Goal: Transaction & Acquisition: Purchase product/service

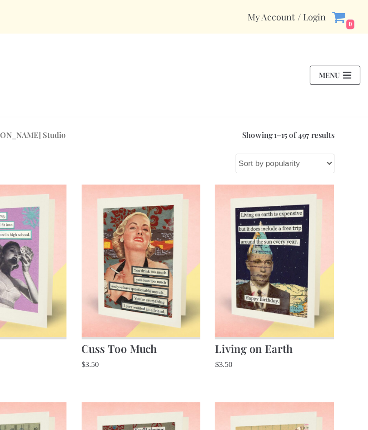
click at [347, 63] on span "\a\9\9\9Navigation Menu\9\9\9" at bounding box center [350, 63] width 7 height 1
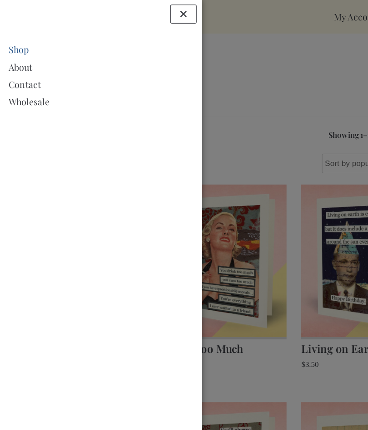
click at [21, 40] on link "Shop" at bounding box center [82, 39] width 150 height 11
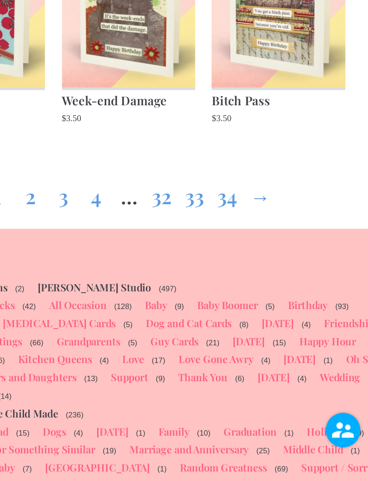
scroll to position [819, 0]
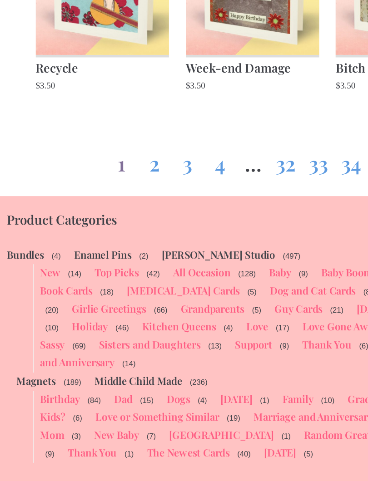
click at [127, 377] on link "Sisters and Daughters" at bounding box center [109, 382] width 73 height 10
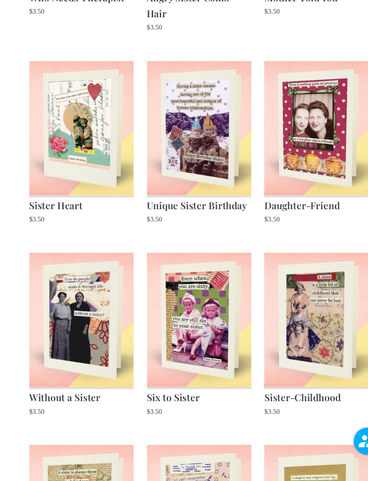
scroll to position [251, 0]
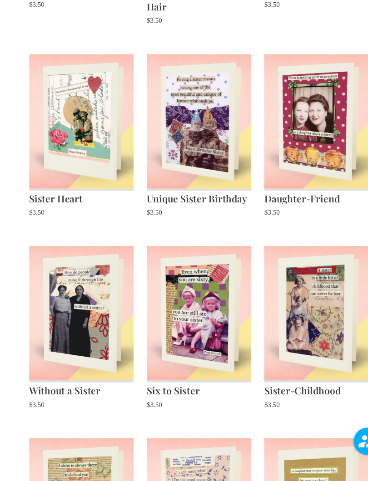
click at [80, 388] on h2 "Without a Sister" at bounding box center [76, 396] width 96 height 16
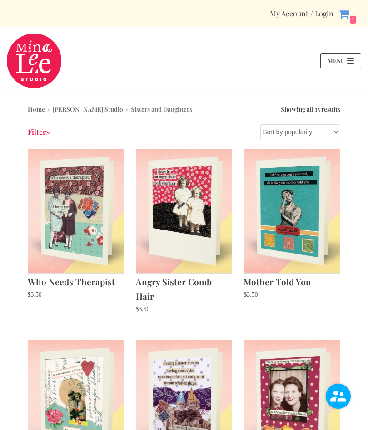
scroll to position [314, 1]
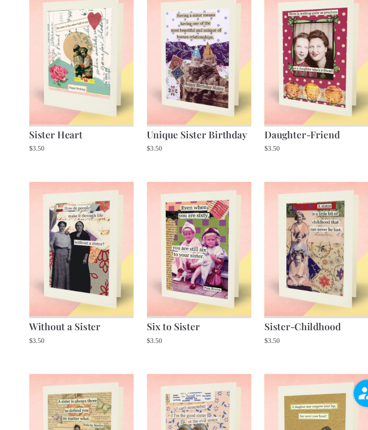
click at [176, 325] on h2 "Six to Sister" at bounding box center [184, 333] width 96 height 16
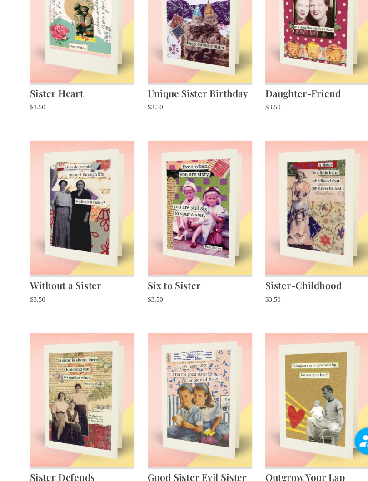
scroll to position [363, 0]
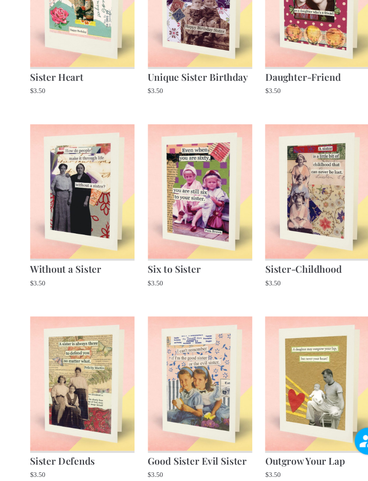
click at [296, 277] on h2 "Sister-Childhood" at bounding box center [291, 285] width 96 height 16
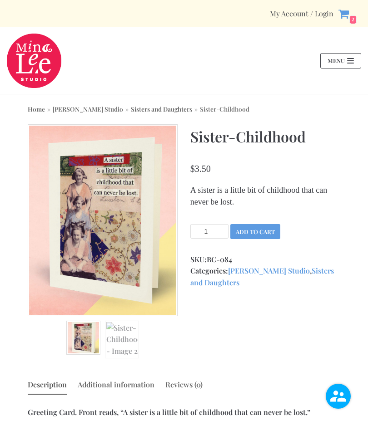
click at [270, 232] on button "Add to cart" at bounding box center [255, 231] width 50 height 15
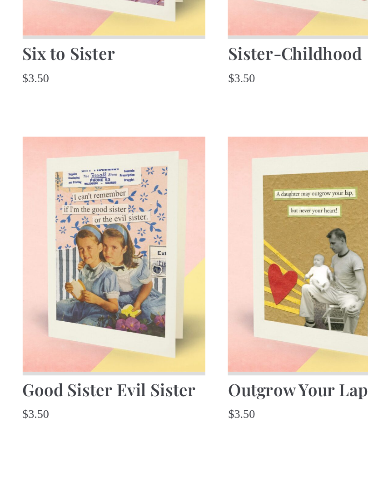
scroll to position [397, 0]
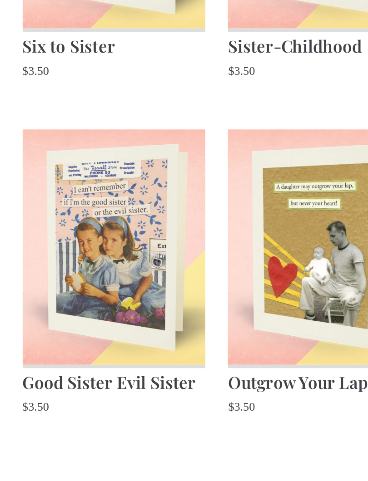
click at [136, 420] on h2 "Good Sister Evil Sister" at bounding box center [184, 428] width 96 height 16
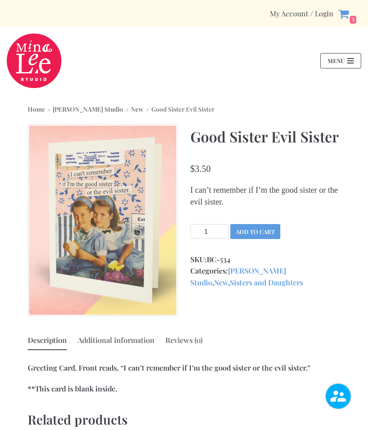
click at [265, 234] on button "Add to cart" at bounding box center [255, 231] width 50 height 15
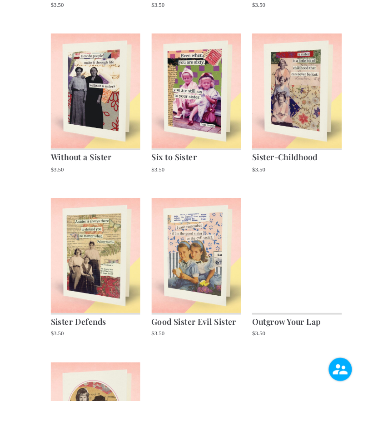
scroll to position [520, 0]
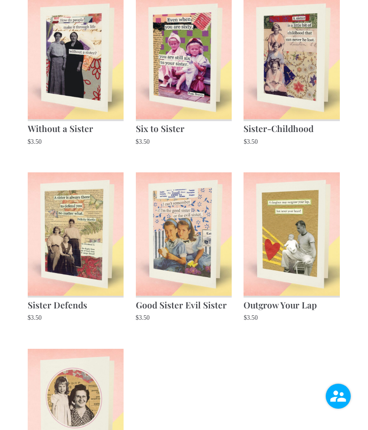
click at [81, 296] on h2 "Sister Defends" at bounding box center [76, 304] width 96 height 16
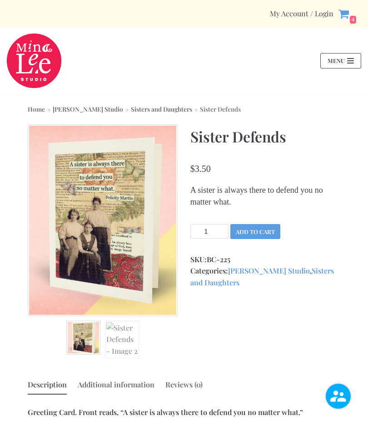
click at [268, 228] on button "Add to cart" at bounding box center [255, 231] width 50 height 15
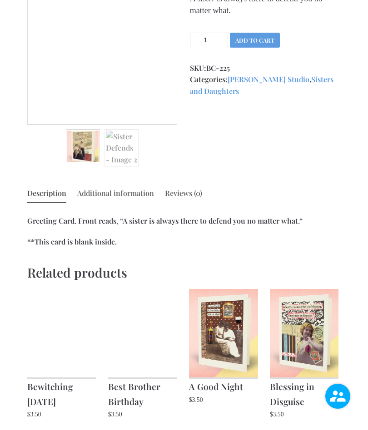
scroll to position [200, 0]
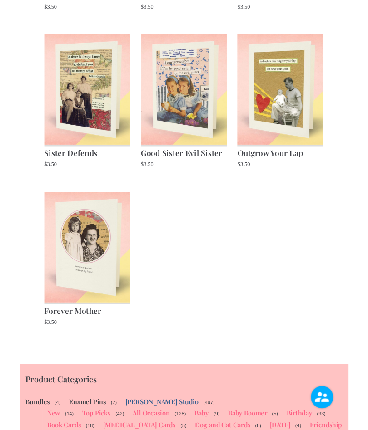
scroll to position [810, 0]
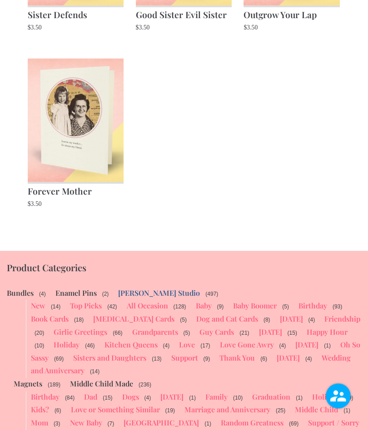
click at [313, 301] on link "Birthday" at bounding box center [312, 306] width 29 height 10
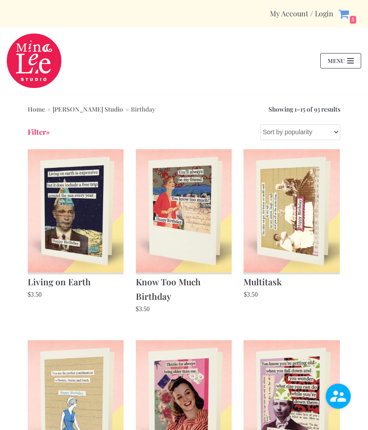
click at [338, 19] on icon at bounding box center [343, 13] width 11 height 11
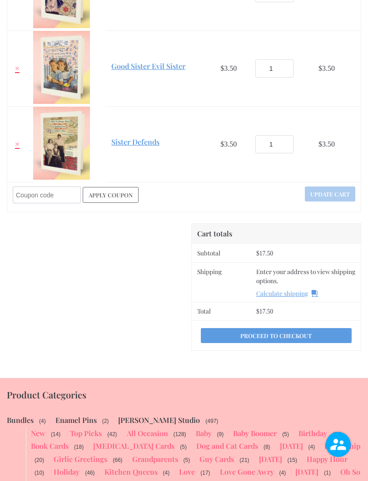
scroll to position [367, 0]
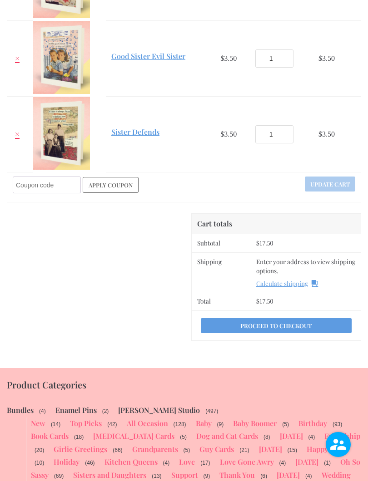
click at [282, 285] on link "Calculate shipping" at bounding box center [287, 283] width 62 height 9
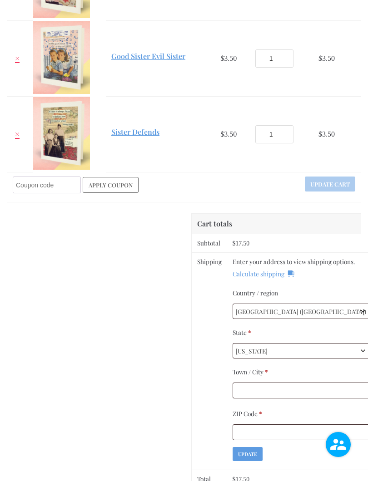
click at [338, 353] on span "Wisconsin" at bounding box center [301, 350] width 137 height 15
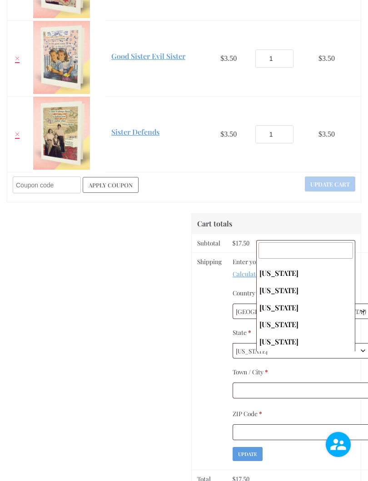
scroll to position [528, 0]
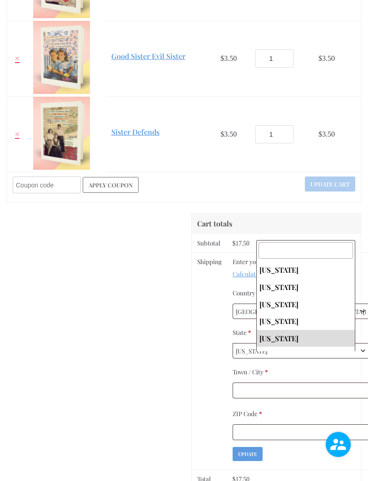
select select "OH"
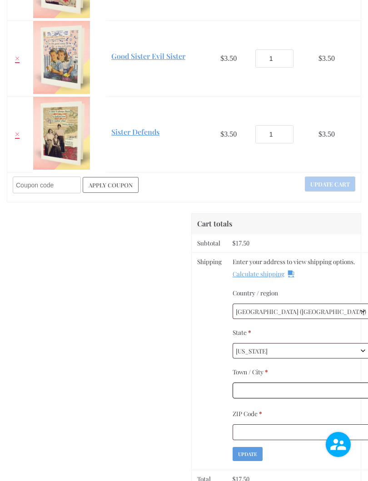
click at [310, 396] on input "Town / City *" at bounding box center [300, 390] width 137 height 16
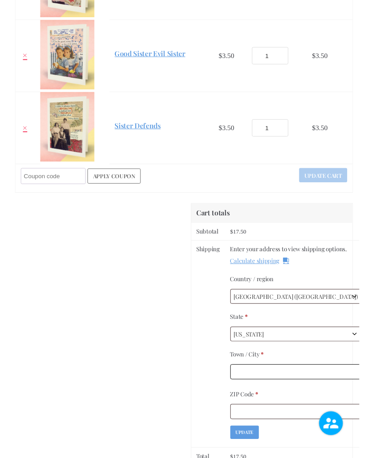
scroll to position [475, 0]
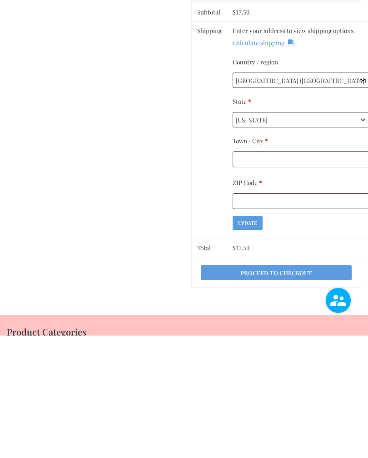
type input "West Chester"
type input "45069"
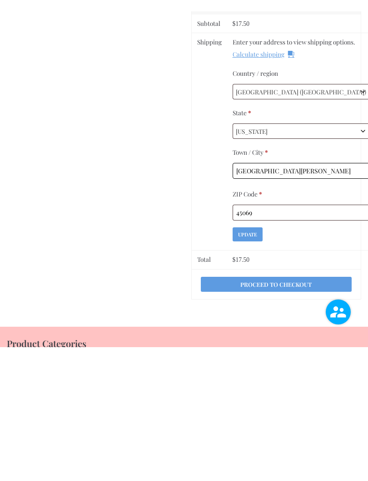
scroll to position [598, 0]
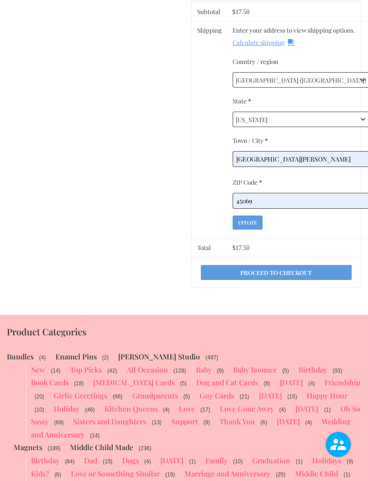
click at [262, 230] on button "Update" at bounding box center [247, 223] width 30 height 14
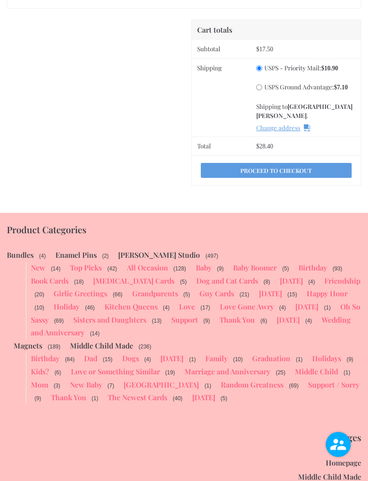
click at [261, 82] on li "USPS Ground Advantage: $ 7.10" at bounding box center [305, 87] width 99 height 10
click at [264, 89] on label "USPS Ground Advantage: $ 7.10" at bounding box center [305, 87] width 83 height 10
click at [260, 89] on input "USPS Ground Advantage: $ 7.10" at bounding box center [259, 87] width 6 height 6
radio input "true"
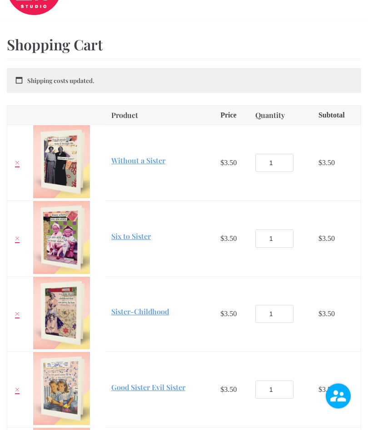
scroll to position [0, 0]
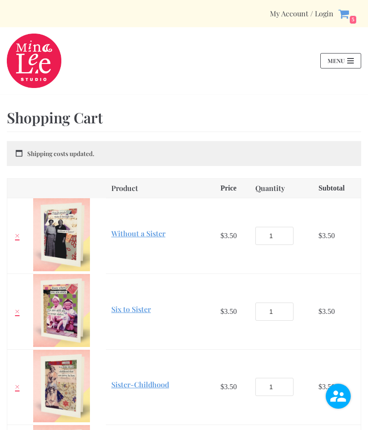
click at [345, 66] on button "Menu Toggle Navigation" at bounding box center [340, 61] width 41 height 16
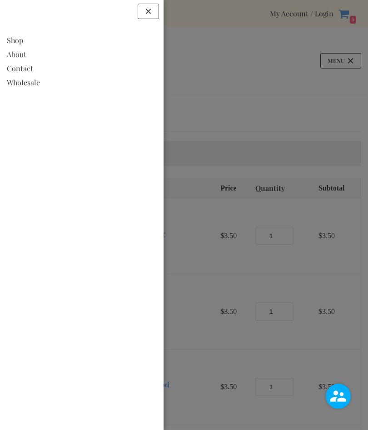
click at [24, 38] on link "Shop" at bounding box center [82, 39] width 150 height 11
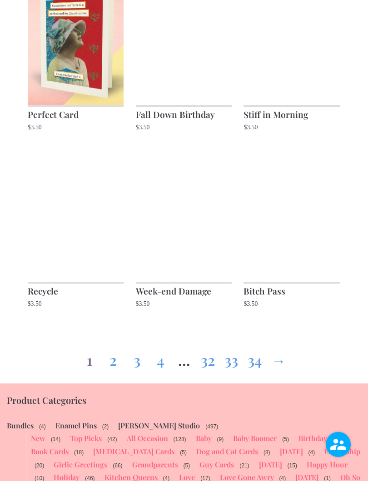
scroll to position [777, 0]
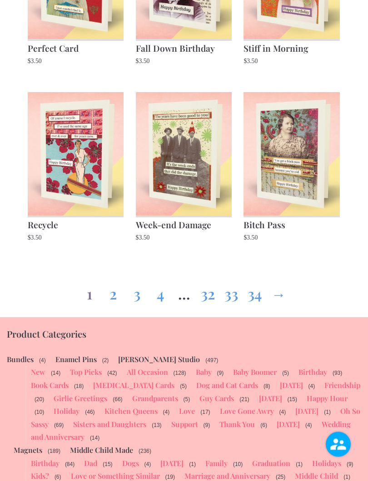
click at [256, 298] on link "34" at bounding box center [254, 292] width 15 height 33
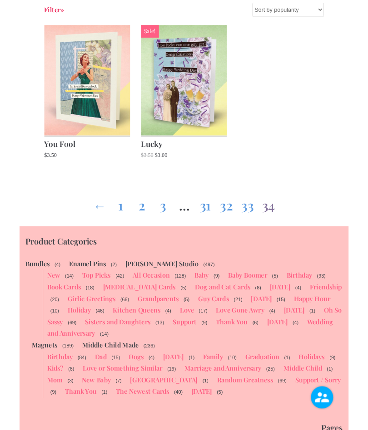
scroll to position [147, 0]
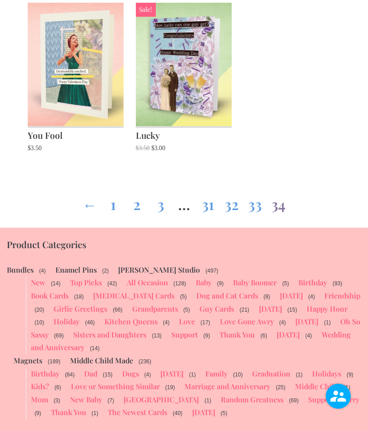
click at [60, 291] on link "Book Cards" at bounding box center [50, 296] width 38 height 10
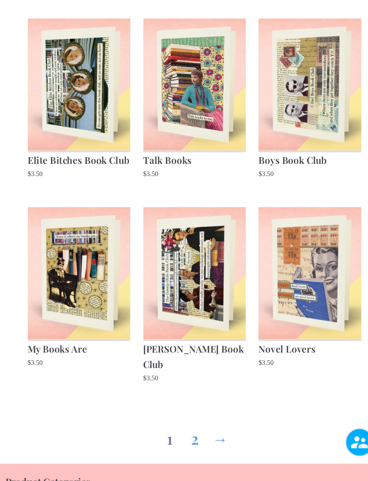
scroll to position [648, 0]
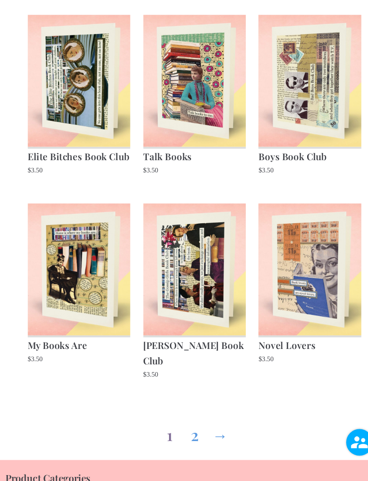
click at [189, 419] on link "2" at bounding box center [183, 435] width 15 height 33
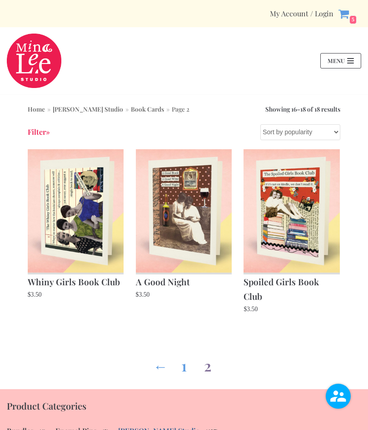
click at [247, 18] on div "My Account / Login Cart 5 × Without a Sister 1 × $ 3.50 × Six to Sister 1 × $ 3…" at bounding box center [184, 13] width 368 height 15
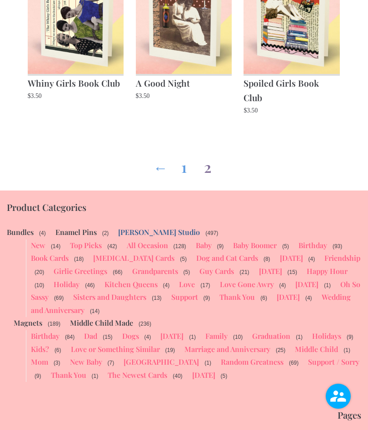
scroll to position [233, 0]
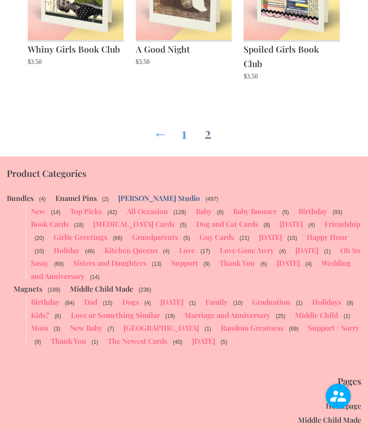
click at [266, 232] on link "[DATE]" at bounding box center [270, 237] width 23 height 10
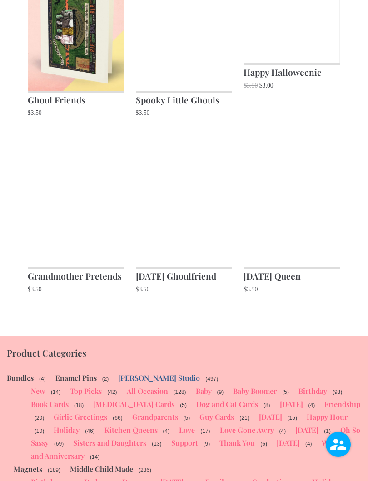
scroll to position [740, 0]
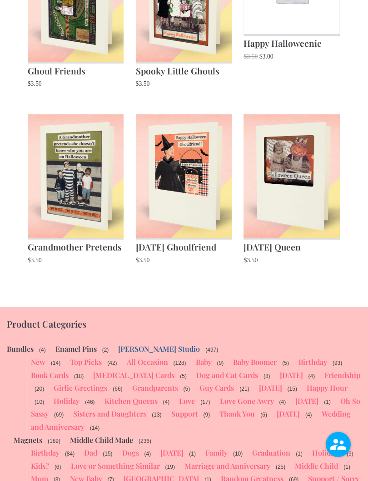
click at [259, 383] on link "[DATE]" at bounding box center [270, 388] width 23 height 10
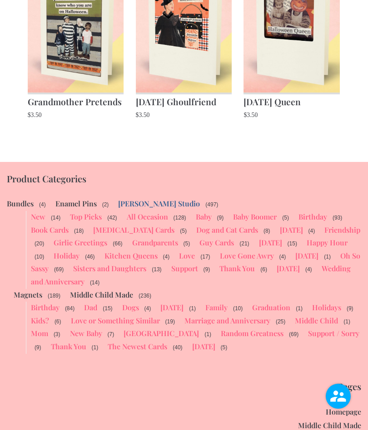
scroll to position [926, 0]
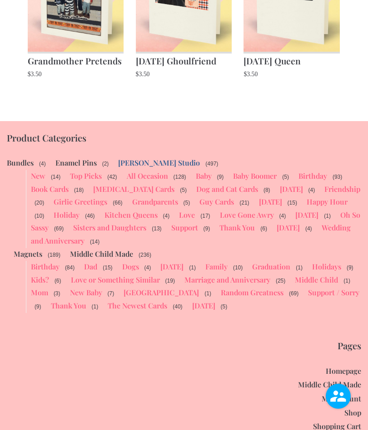
click at [320, 174] on link "Birthday" at bounding box center [312, 176] width 29 height 10
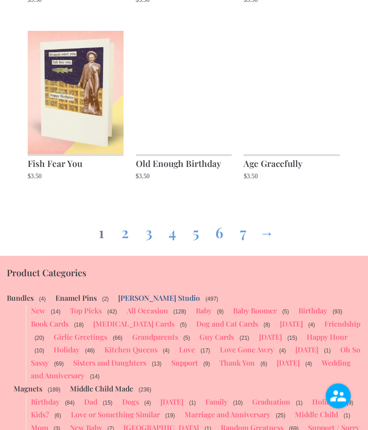
scroll to position [821, 0]
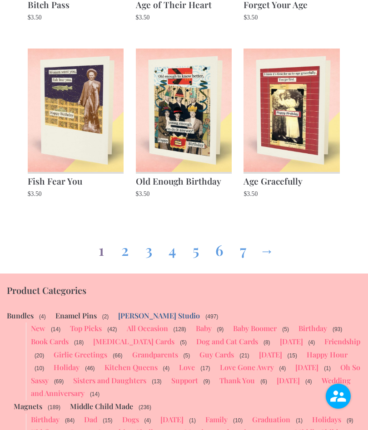
click at [247, 254] on link "7" at bounding box center [242, 248] width 15 height 33
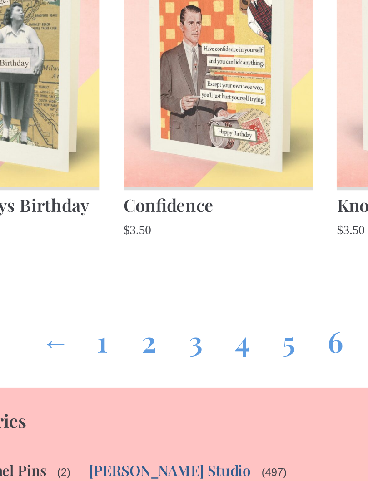
click at [165, 333] on link "3" at bounding box center [172, 349] width 15 height 33
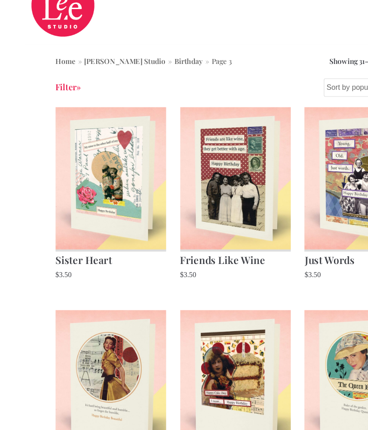
scroll to position [15, 0]
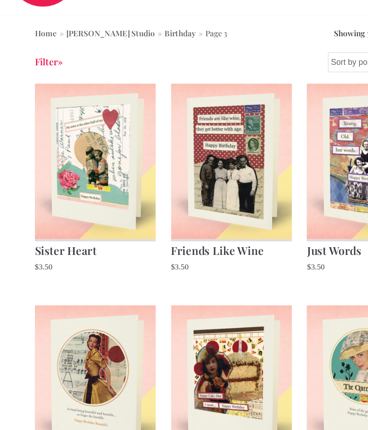
click at [70, 258] on h2 "Sister Heart" at bounding box center [76, 266] width 96 height 16
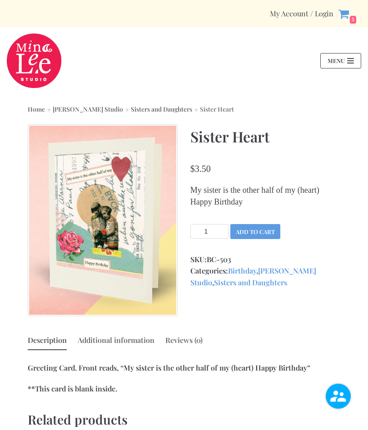
click at [263, 228] on button "Add to cart" at bounding box center [255, 231] width 50 height 15
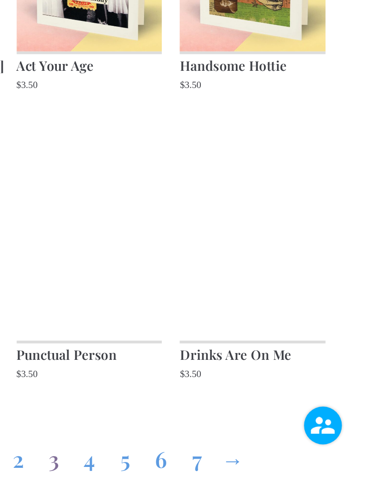
scroll to position [613, 0]
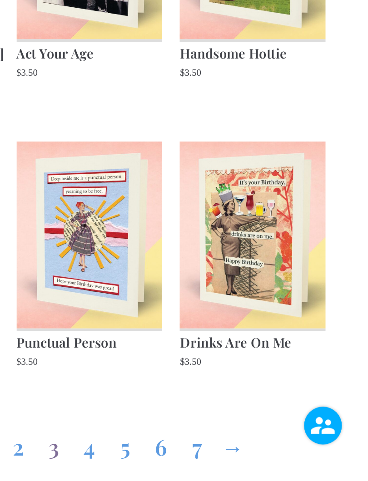
click at [271, 430] on link "→" at bounding box center [278, 456] width 15 height 33
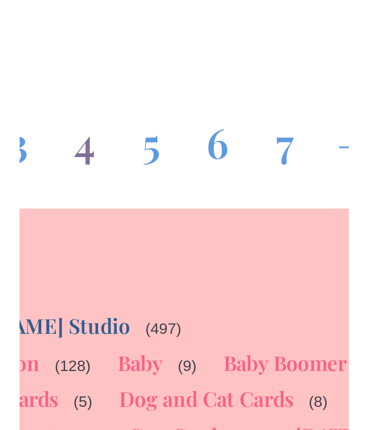
scroll to position [720, 0]
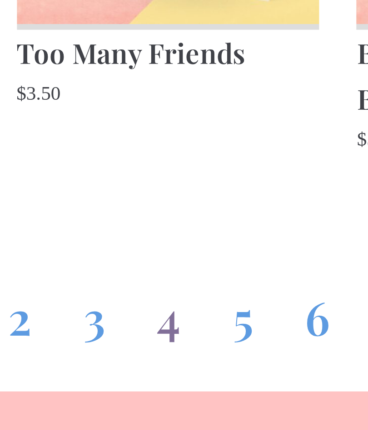
click at [200, 347] on link "5" at bounding box center [207, 363] width 15 height 33
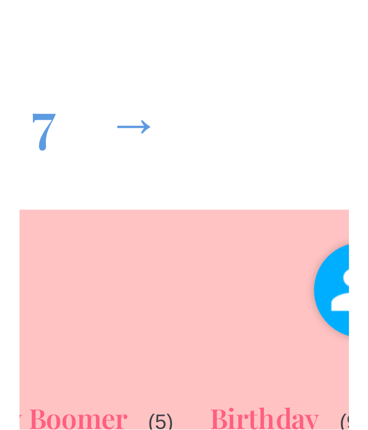
scroll to position [691, 0]
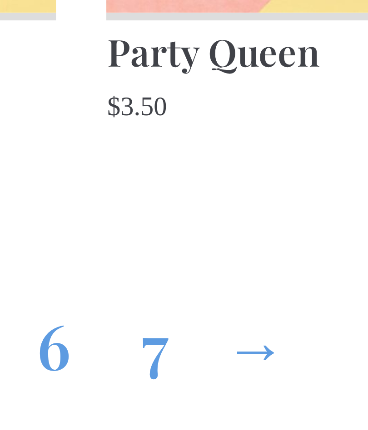
click at [271, 362] on link "→" at bounding box center [278, 378] width 15 height 33
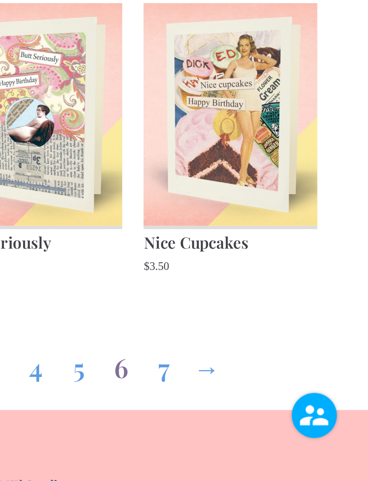
scroll to position [640, 0]
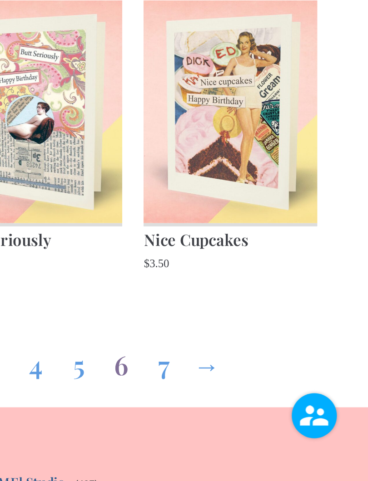
click at [271, 398] on link "→" at bounding box center [278, 414] width 15 height 33
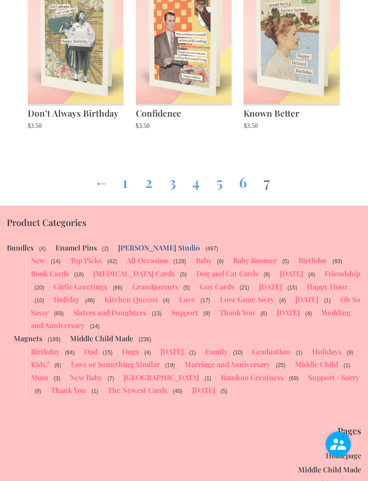
scroll to position [169, 0]
click at [56, 272] on link "Book Cards" at bounding box center [50, 274] width 38 height 10
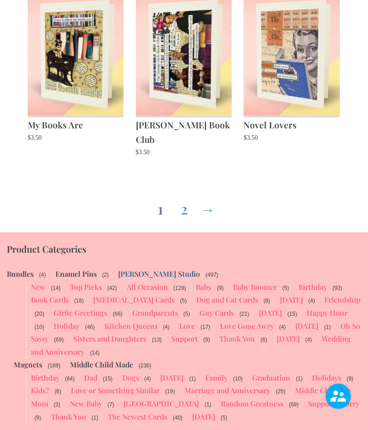
scroll to position [929, 0]
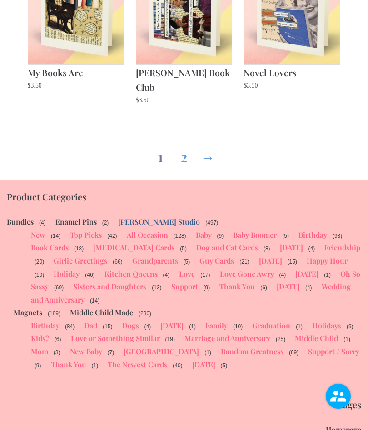
click at [201, 243] on link "Dog and Cat Cards" at bounding box center [227, 248] width 62 height 10
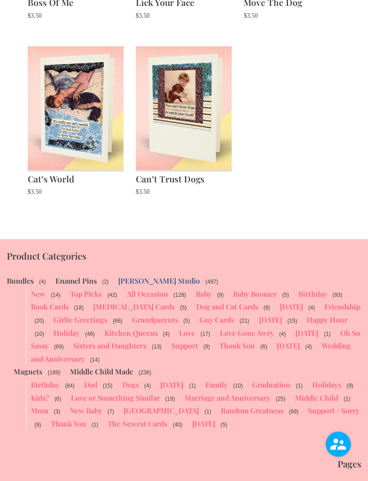
scroll to position [456, 0]
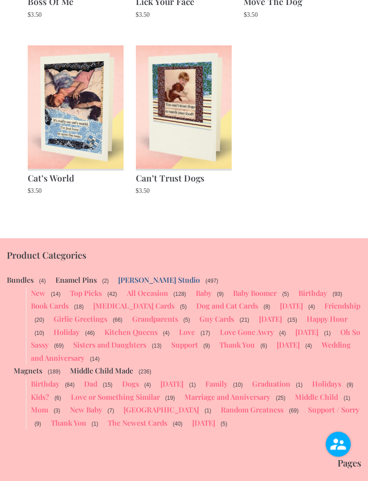
click at [299, 343] on link "[DATE]" at bounding box center [287, 345] width 23 height 10
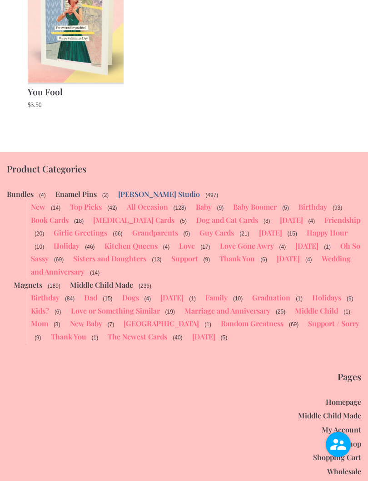
scroll to position [376, 0]
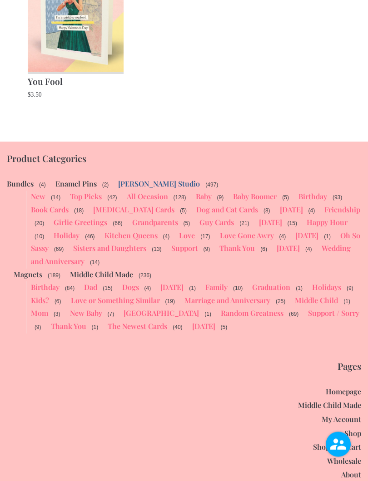
click at [27, 271] on link "Magnets" at bounding box center [28, 275] width 29 height 10
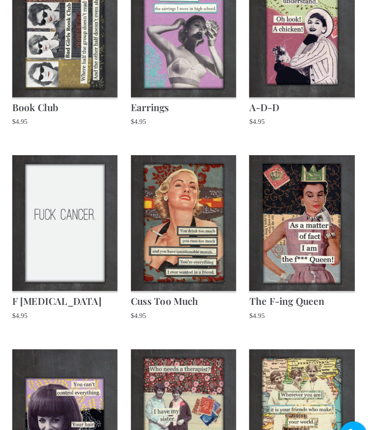
scroll to position [181, 0]
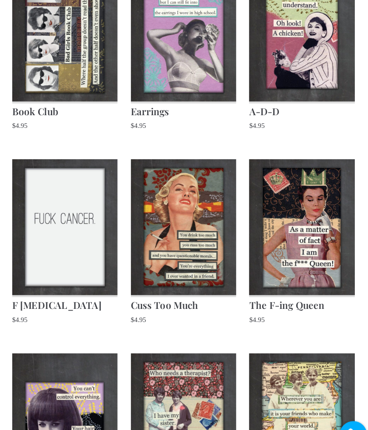
click at [266, 267] on img at bounding box center [291, 207] width 96 height 124
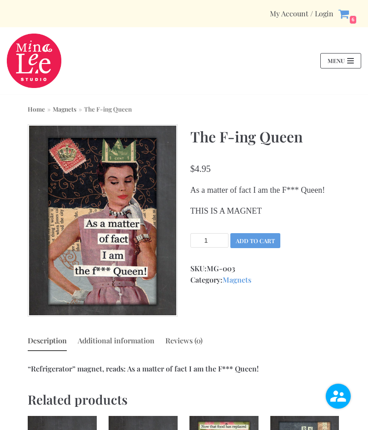
click at [269, 248] on button "Add to cart" at bounding box center [255, 240] width 50 height 15
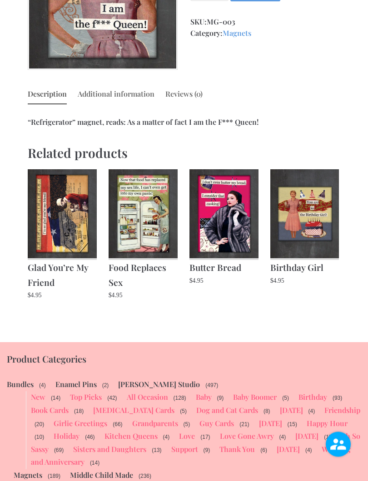
scroll to position [247, 0]
click at [319, 222] on img at bounding box center [304, 213] width 69 height 89
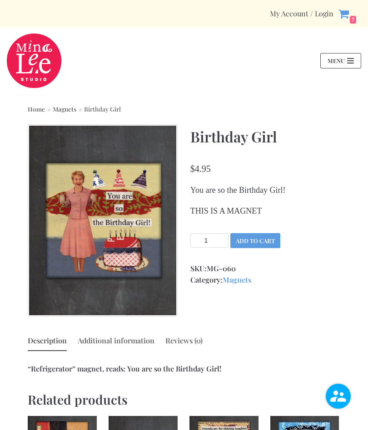
click at [253, 246] on button "Add to cart" at bounding box center [255, 240] width 50 height 15
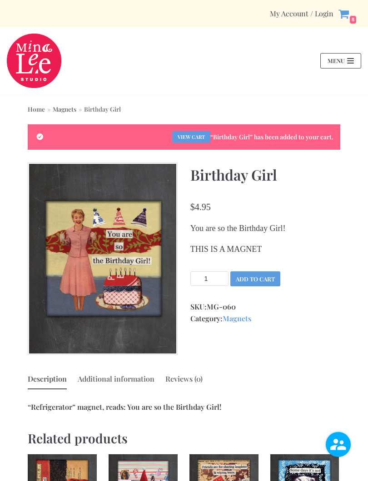
click at [347, 312] on main "Home » Magnets » Birthday Girl “Birthday Girl” has been added to your cart. Vie…" at bounding box center [184, 360] width 368 height 533
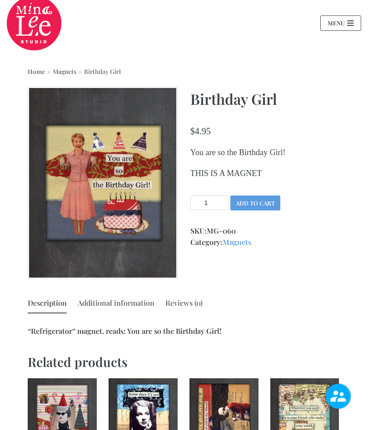
scroll to position [32, 0]
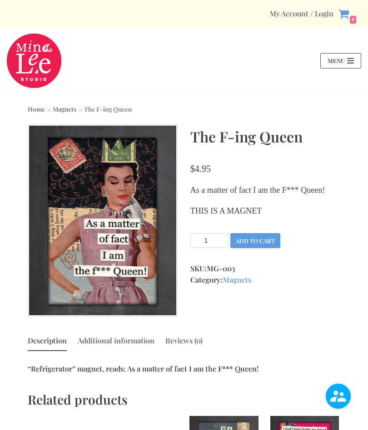
scroll to position [272, 0]
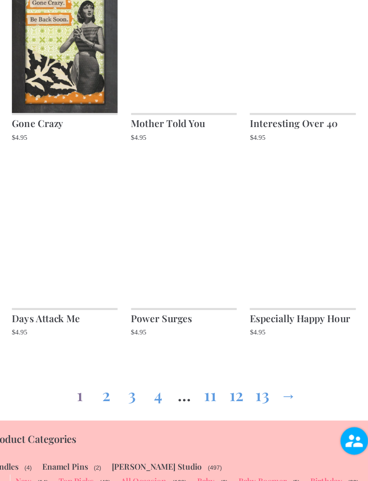
scroll to position [671, 0]
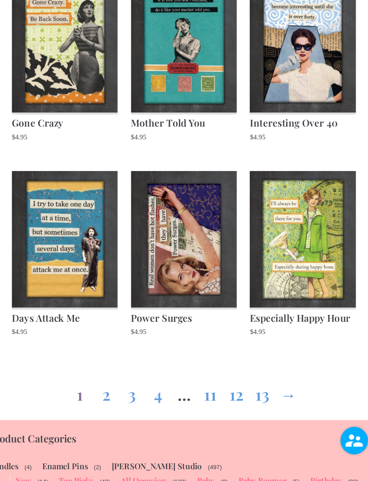
click at [271, 384] on link "→" at bounding box center [278, 400] width 15 height 33
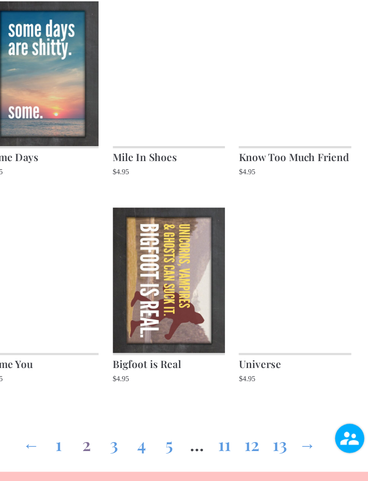
scroll to position [609, 0]
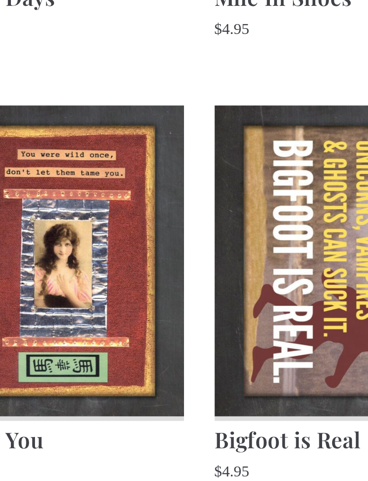
click at [28, 247] on img at bounding box center [76, 309] width 96 height 124
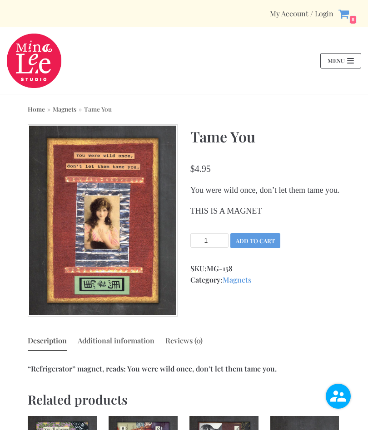
click at [271, 248] on button "Add to cart" at bounding box center [255, 240] width 50 height 15
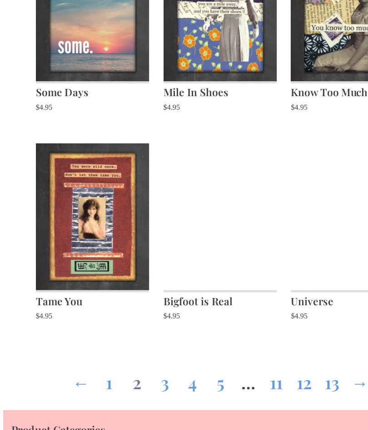
scroll to position [675, 0]
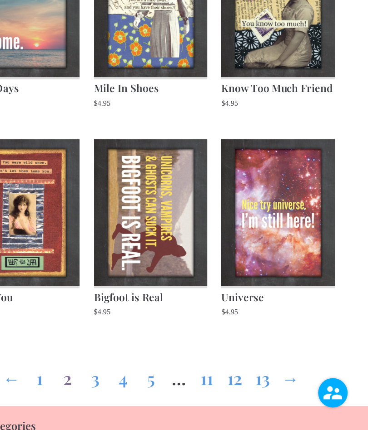
click at [294, 366] on link "→" at bounding box center [301, 382] width 15 height 33
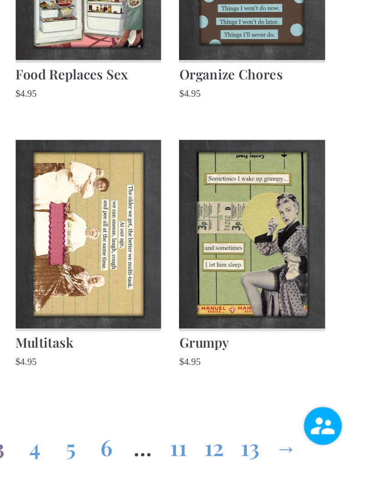
scroll to position [601, 0]
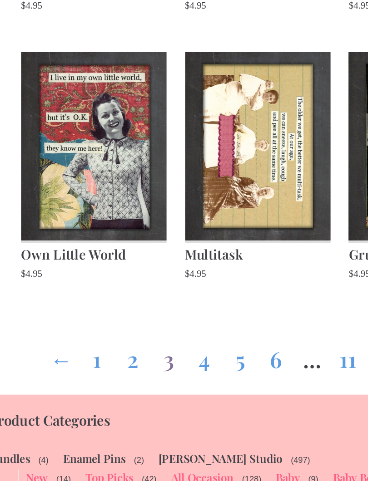
scroll to position [668, 0]
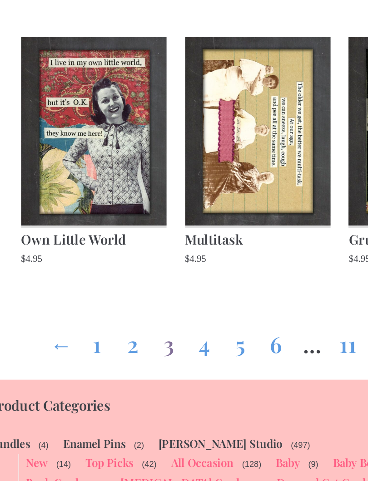
click at [141, 372] on link "4" at bounding box center [148, 388] width 15 height 33
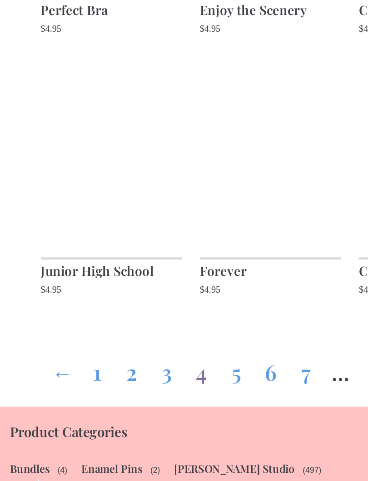
scroll to position [652, 0]
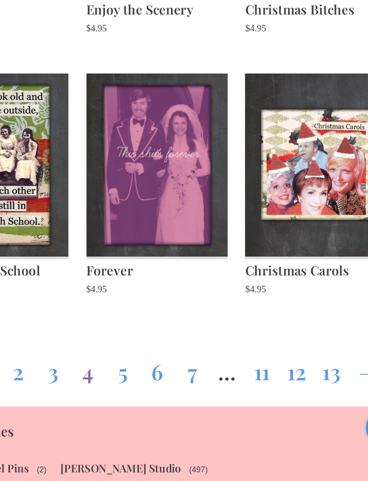
click at [153, 388] on link "5" at bounding box center [160, 404] width 15 height 33
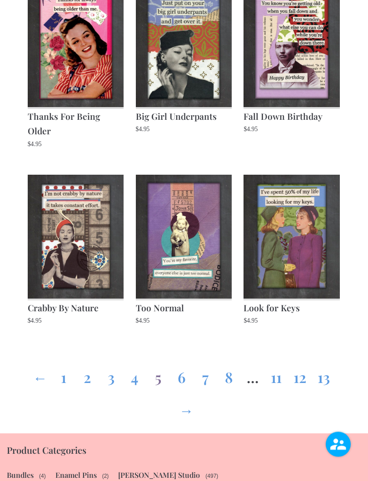
scroll to position [711, 0]
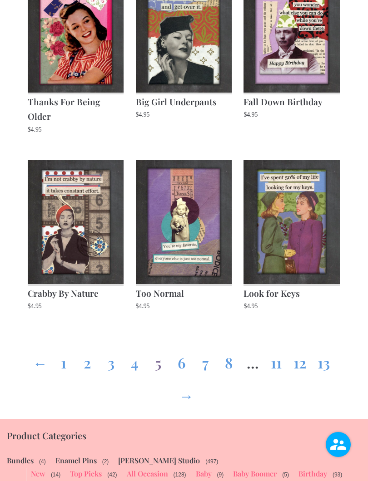
click at [279, 347] on link "11" at bounding box center [276, 360] width 15 height 33
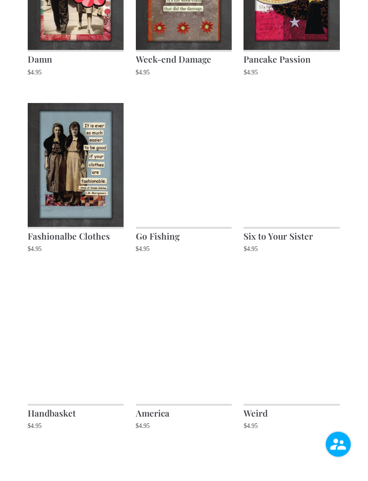
scroll to position [431, 0]
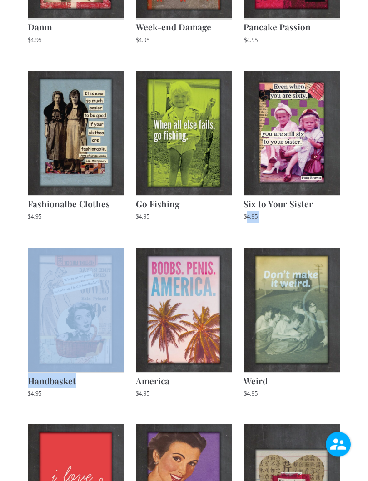
click at [351, 385] on main "Close Shopping Cart × Without a Sister 1 × $ 3.50 × Six to Sister 1 × $ 3.50 × …" at bounding box center [184, 157] width 368 height 988
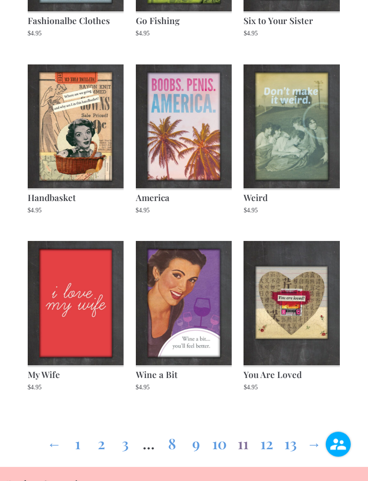
scroll to position [627, 0]
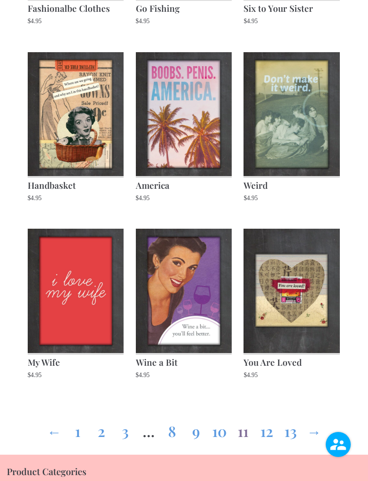
click at [266, 430] on link "12" at bounding box center [266, 429] width 15 height 33
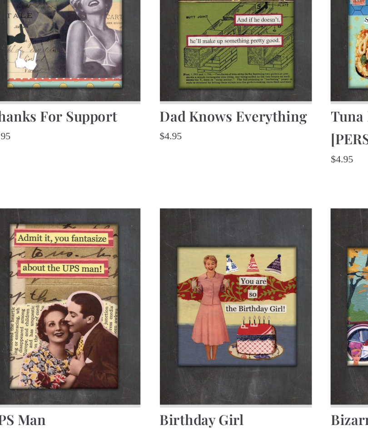
scroll to position [204, 0]
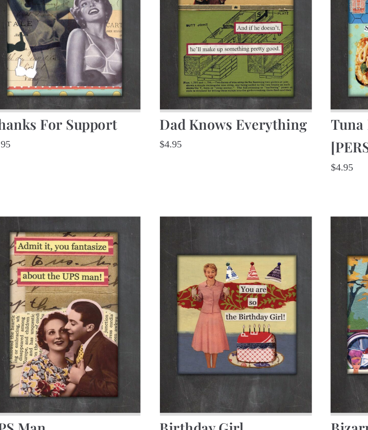
click at [147, 260] on h2 "Birthday Girl" at bounding box center [184, 268] width 96 height 16
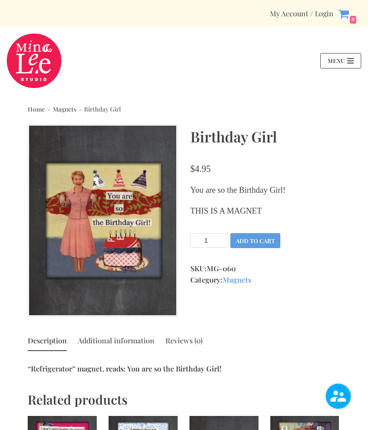
click at [274, 240] on button "Add to cart" at bounding box center [255, 240] width 50 height 15
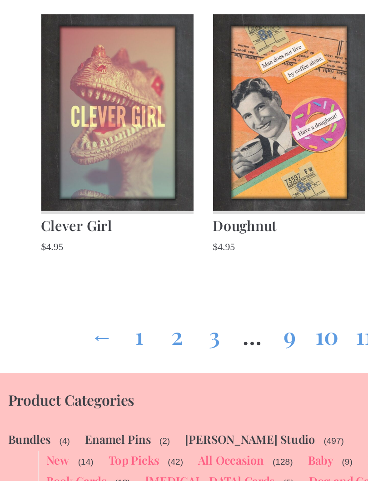
scroll to position [703, 0]
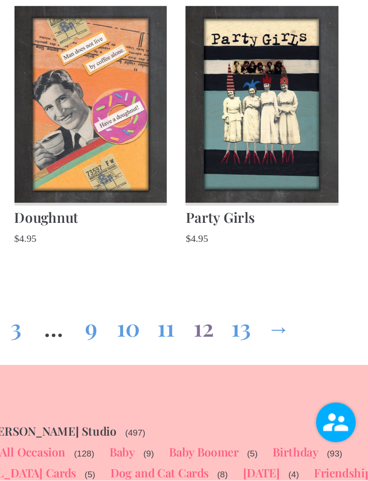
click at [271, 367] on link "13" at bounding box center [278, 383] width 15 height 33
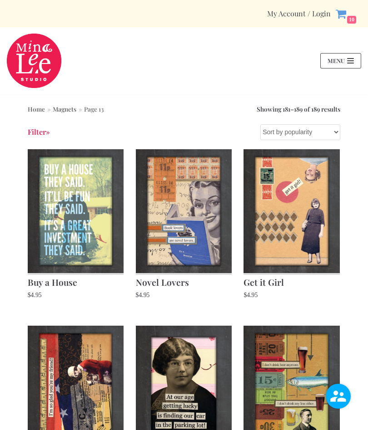
click at [346, 21] on span "10" at bounding box center [351, 19] width 10 height 8
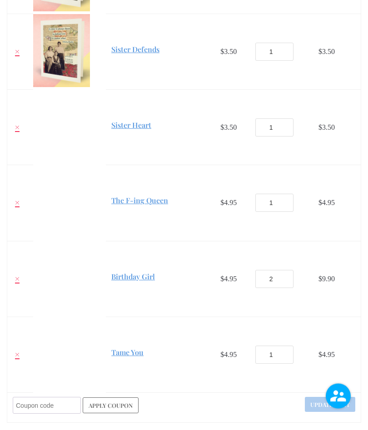
scroll to position [445, 0]
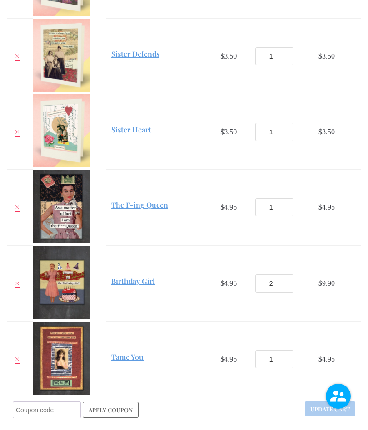
click at [280, 283] on input "2" at bounding box center [274, 283] width 38 height 18
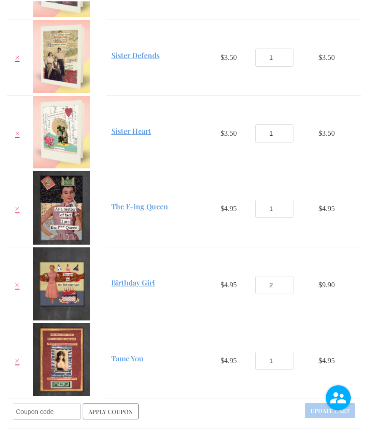
scroll to position [451, 0]
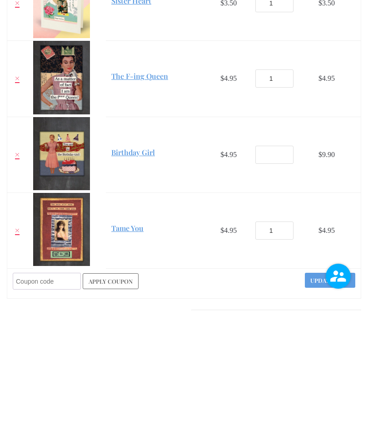
type input "1"
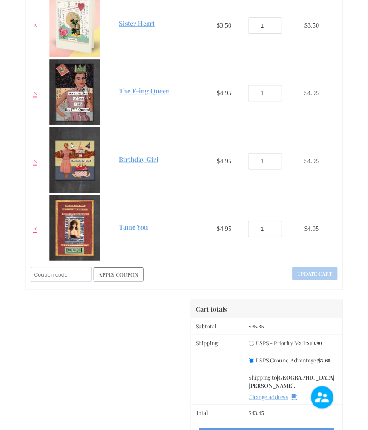
scroll to position [659, 0]
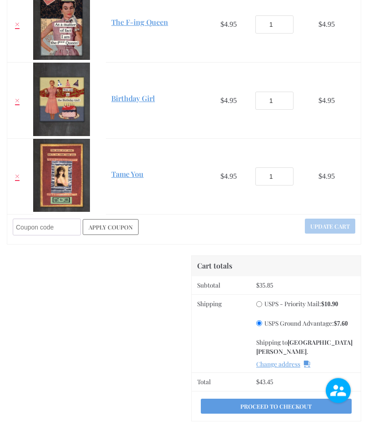
click at [359, 345] on td "USPS - Priority Mail: $ 10.90 USPS Ground Advantage: $ 7.60 Shipping to [GEOGRA…" at bounding box center [305, 339] width 110 height 78
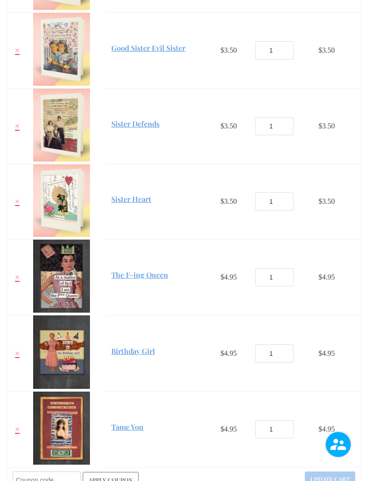
scroll to position [449, 0]
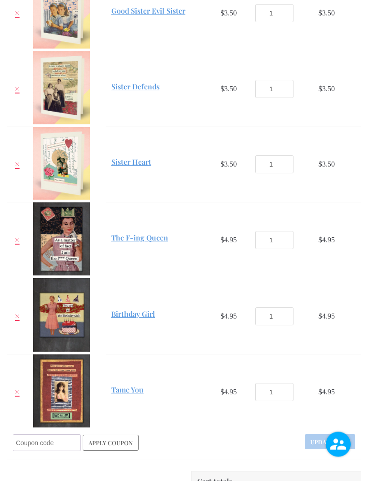
click at [20, 393] on link "×" at bounding box center [17, 392] width 9 height 9
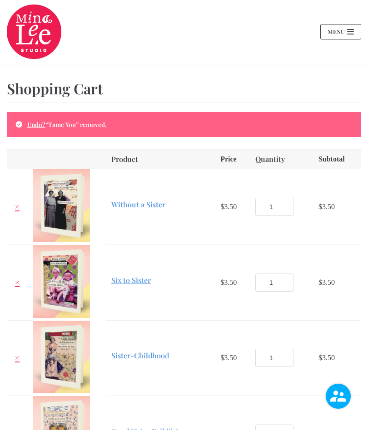
scroll to position [0, 0]
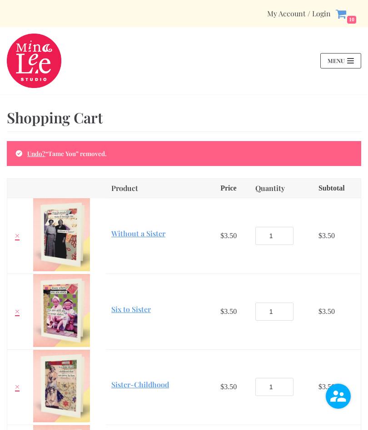
click at [353, 66] on button "Menu Toggle Navigation" at bounding box center [340, 61] width 41 height 16
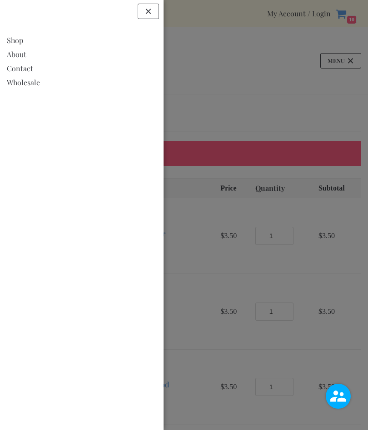
click at [21, 42] on link "Shop" at bounding box center [82, 39] width 150 height 11
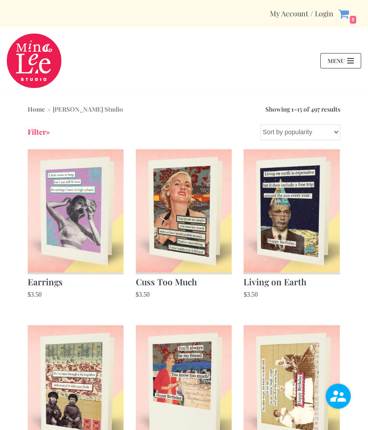
click at [289, 16] on link "My Account / Login" at bounding box center [302, 14] width 64 height 10
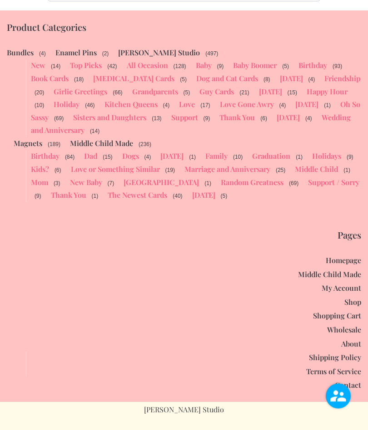
scroll to position [318, 0]
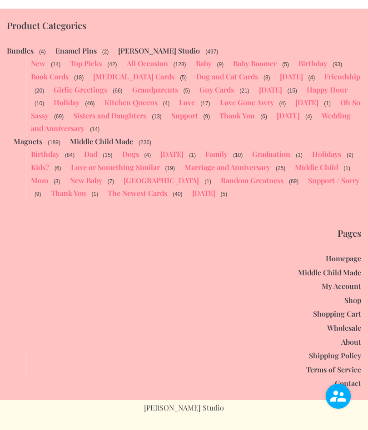
click at [333, 281] on link "My Account" at bounding box center [340, 286] width 39 height 10
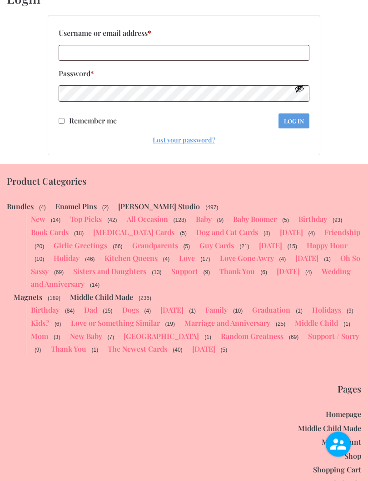
scroll to position [173, 0]
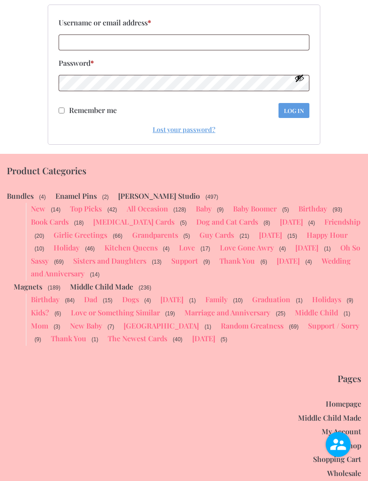
click at [135, 308] on link "Love or Something Similar" at bounding box center [115, 313] width 89 height 10
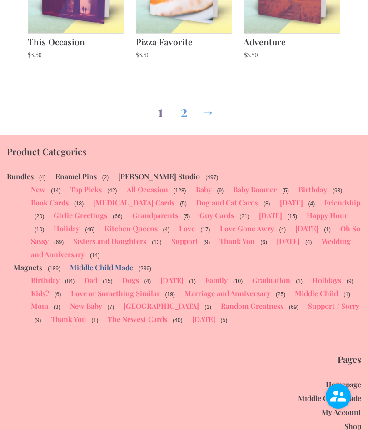
scroll to position [1070, 0]
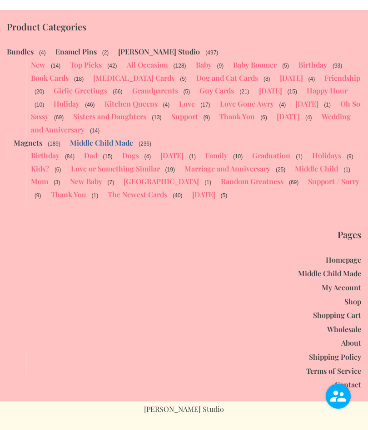
click at [343, 255] on link "Homepage" at bounding box center [342, 260] width 35 height 10
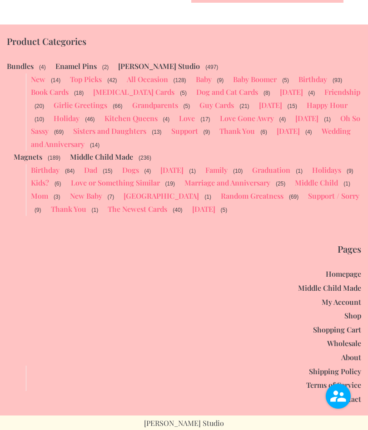
scroll to position [2034, 0]
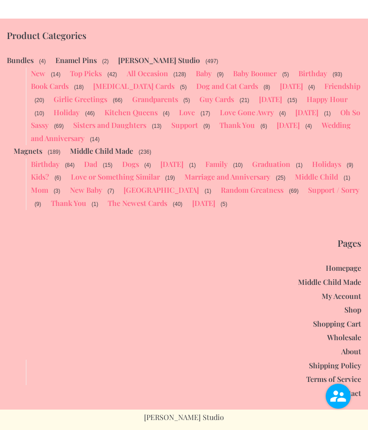
click at [337, 361] on link "Shipping Policy" at bounding box center [335, 366] width 52 height 10
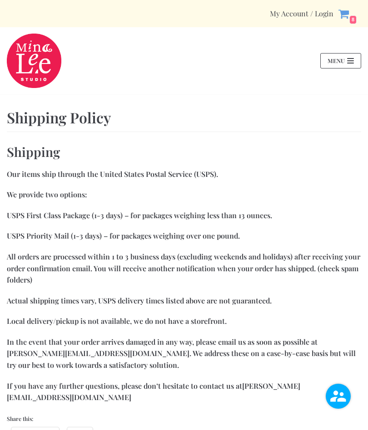
click at [338, 395] on img at bounding box center [337, 396] width 25 height 25
click at [345, 62] on button "Menu Toggle Navigation" at bounding box center [340, 61] width 41 height 16
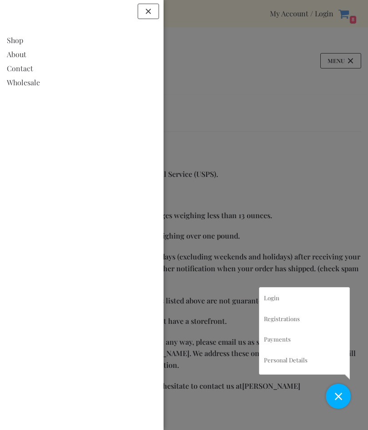
click at [18, 40] on link "Shop" at bounding box center [82, 39] width 150 height 11
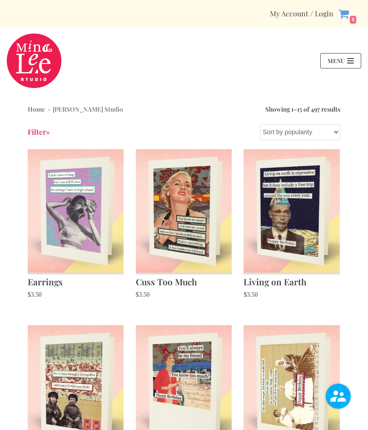
click at [344, 19] on icon at bounding box center [343, 13] width 11 height 11
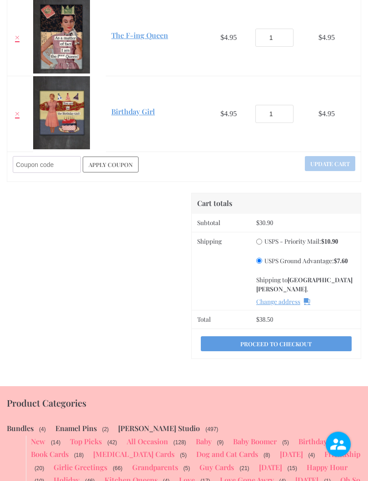
scroll to position [614, 0]
click at [305, 343] on link "Proceed to checkout" at bounding box center [276, 343] width 151 height 15
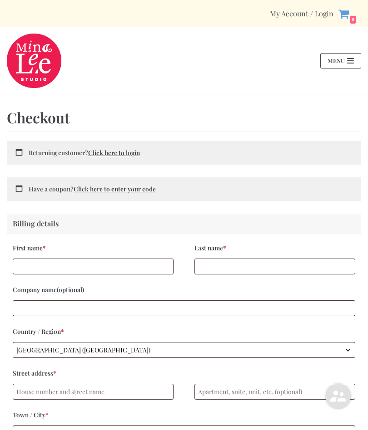
select select "OH"
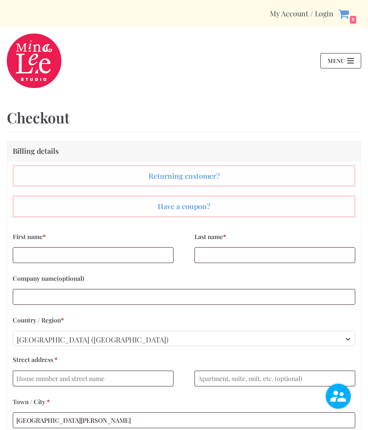
click at [219, 201] on link "Click here to enter your code" at bounding box center [184, 206] width 340 height 20
click at [203, 206] on link "Click here to enter your code" at bounding box center [184, 206] width 340 height 20
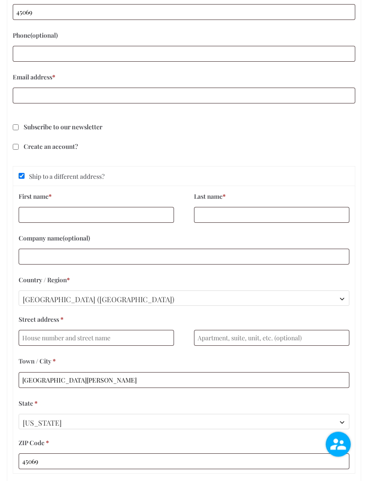
scroll to position [517, 0]
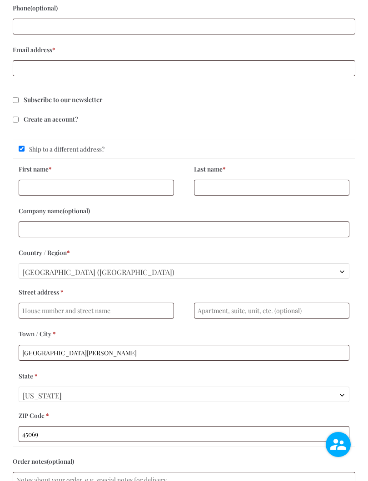
click at [18, 98] on input "Subscribe to our newsletter" at bounding box center [16, 100] width 6 height 6
click at [96, 103] on span "Subscribe to our newsletter" at bounding box center [63, 99] width 78 height 9
click at [19, 103] on input "Subscribe to our newsletter" at bounding box center [16, 100] width 6 height 6
click at [17, 103] on input "Subscribe to our newsletter" at bounding box center [16, 100] width 6 height 6
checkbox input "true"
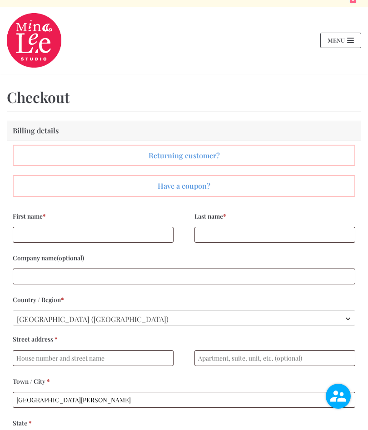
scroll to position [0, 0]
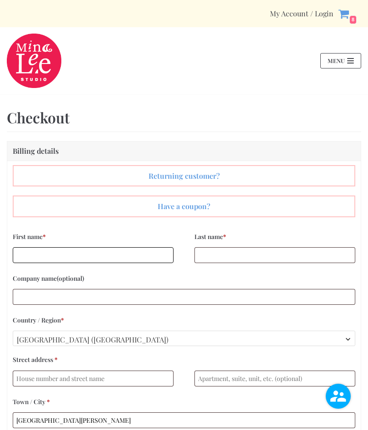
click at [31, 254] on input "First name *" at bounding box center [93, 255] width 161 height 16
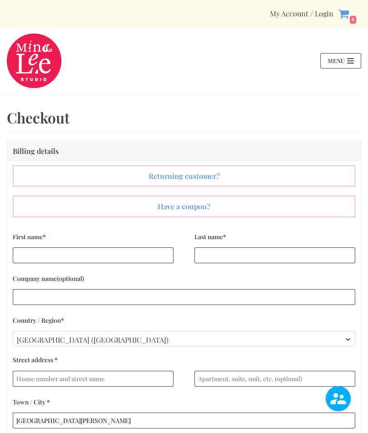
type input "Kelly"
type input "Haynes"
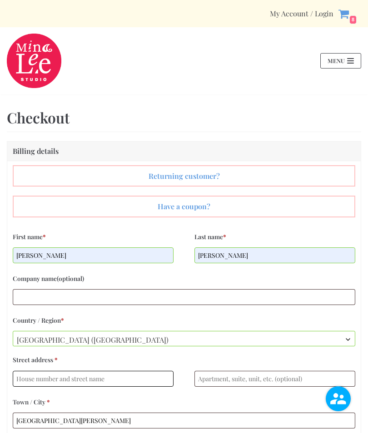
type input "1 Shepherd Ln"
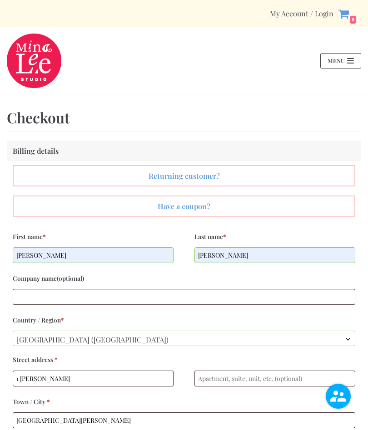
type input "15134064251"
type input "muffyhaynes@gmail.com"
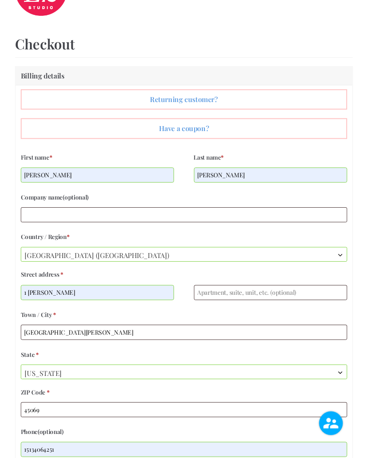
scroll to position [94, 0]
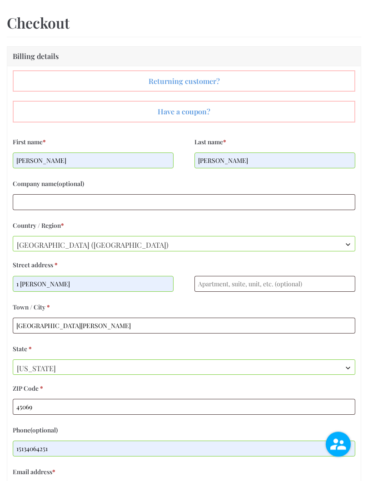
click at [22, 280] on input "1 Shepherd Ln" at bounding box center [93, 284] width 161 height 16
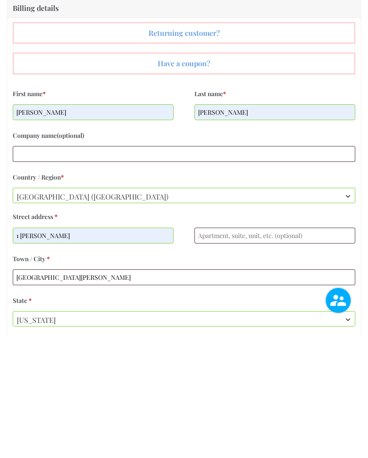
scroll to position [34, 0]
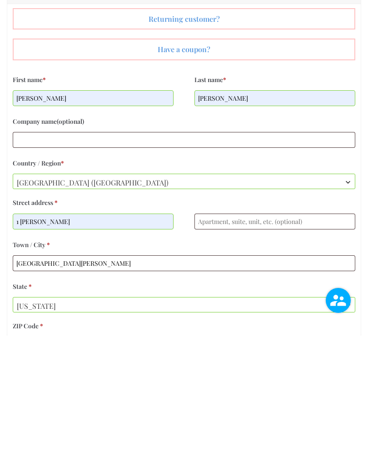
click at [75, 336] on input "1 Shepherd Ln" at bounding box center [93, 344] width 161 height 16
click at [15, 336] on input "1 Shepherd Ln" at bounding box center [93, 344] width 161 height 16
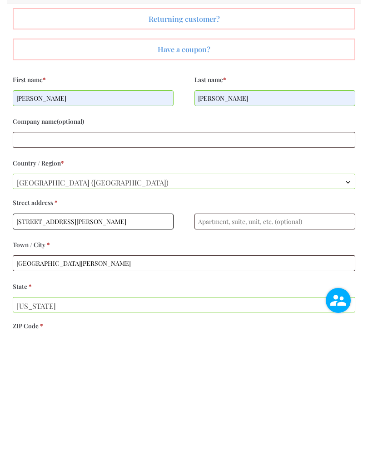
click at [119, 336] on input "95 Bannock1 Shepherd Ln" at bounding box center [93, 344] width 161 height 16
type input "95 Bannock Dr"
type input "Rare Purpose Enterprises"
type input "95 Bannock Drive"
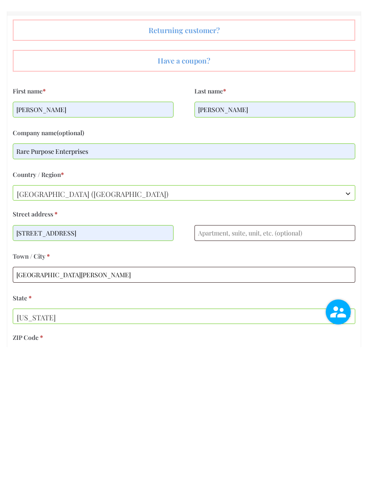
scroll to position [157, 0]
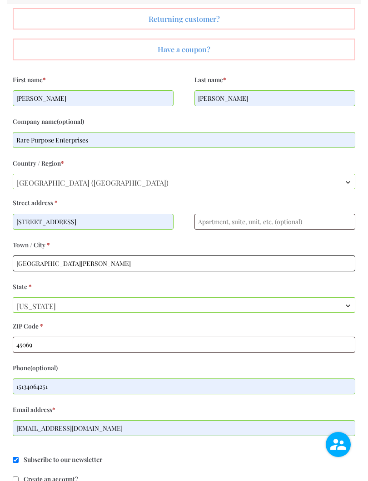
click at [208, 263] on input "West Chester" at bounding box center [184, 263] width 342 height 16
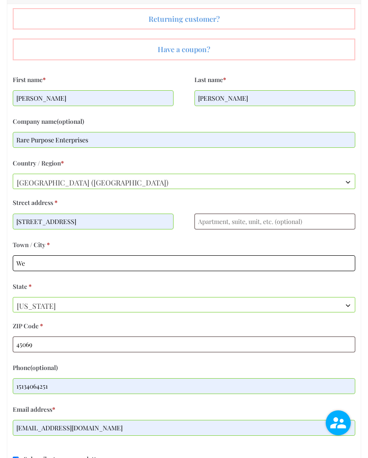
type input "W"
type input "Maineville"
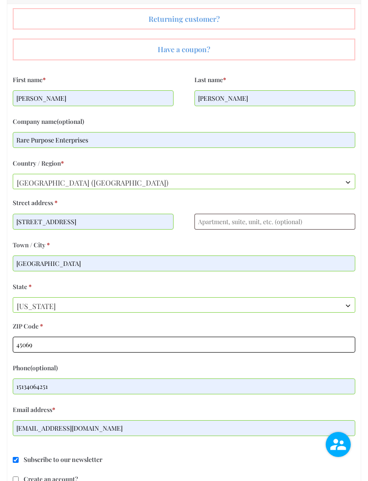
click at [162, 340] on input "45069" at bounding box center [184, 345] width 342 height 16
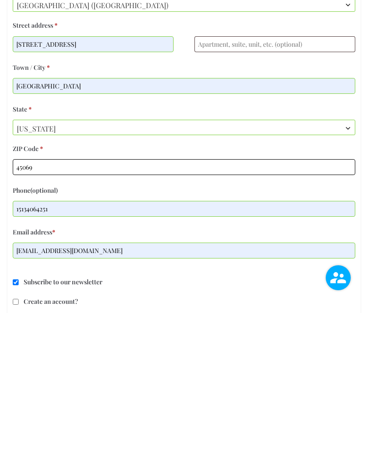
scroll to position [212, 0]
click at [72, 282] on input "45069" at bounding box center [184, 290] width 342 height 16
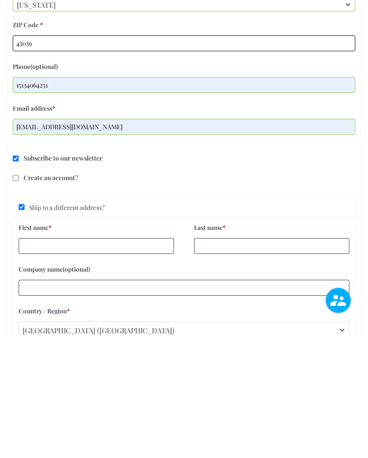
scroll to position [338, 0]
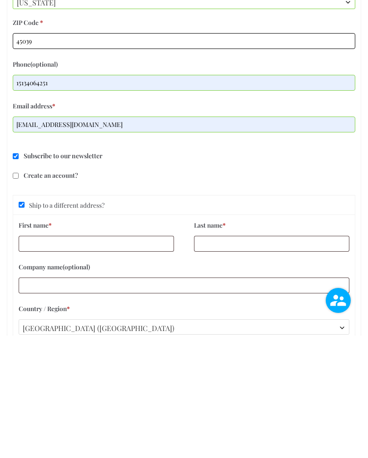
type input "45039"
click at [94, 358] on input "First name *" at bounding box center [96, 366] width 155 height 16
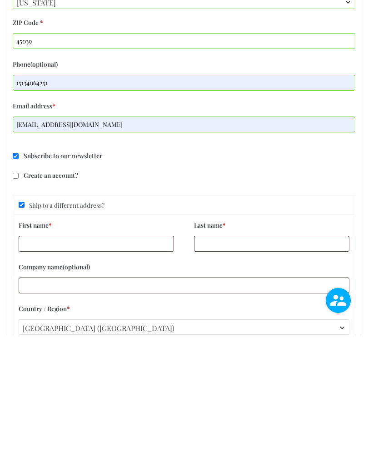
type input "Kelly"
type input "Haynes"
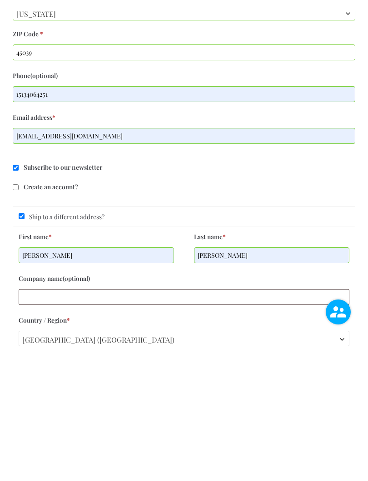
scroll to position [461, 0]
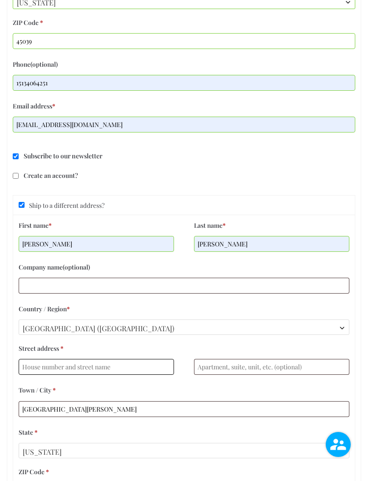
type input "1 Shepherd Ln"
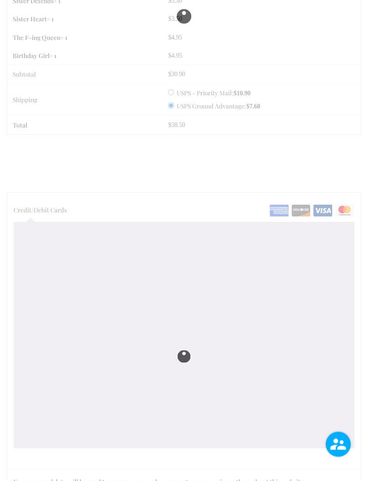
scroll to position [1143, 0]
click at [105, 235] on div "Checkout" at bounding box center [183, 356] width 353 height 327
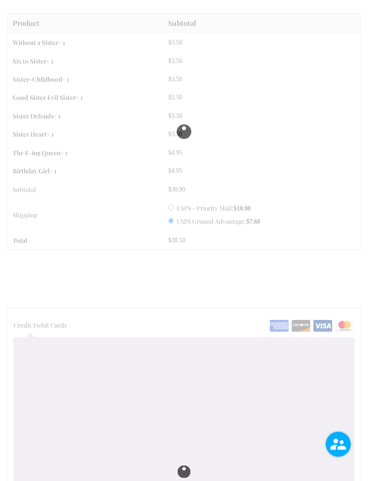
scroll to position [1041, 0]
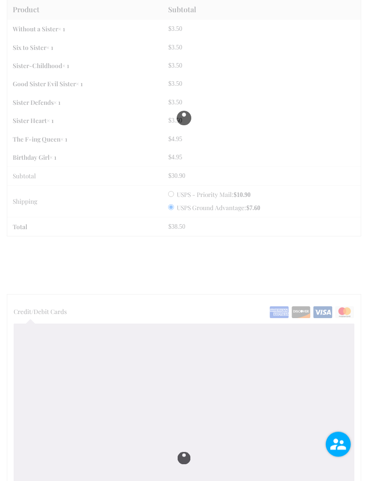
click at [114, 332] on div "Checkout" at bounding box center [183, 458] width 353 height 327
click at [73, 337] on div "Checkout" at bounding box center [183, 458] width 353 height 327
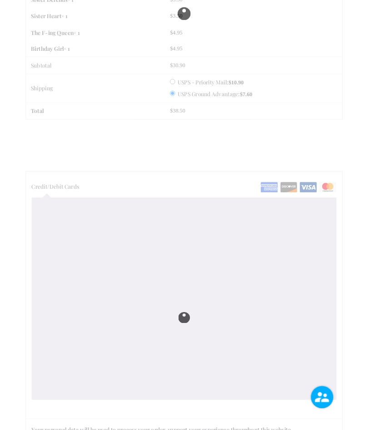
scroll to position [1170, 0]
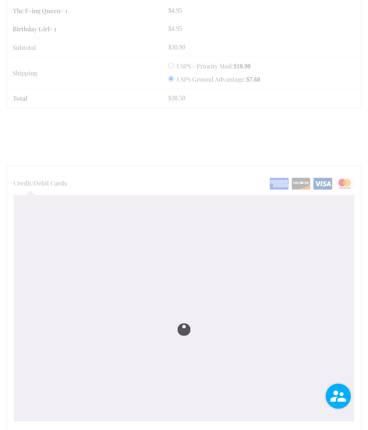
click at [92, 303] on div "Checkout" at bounding box center [183, 329] width 353 height 327
click at [133, 306] on div "Checkout" at bounding box center [183, 329] width 353 height 327
click at [184, 308] on div "Checkout" at bounding box center [183, 329] width 353 height 327
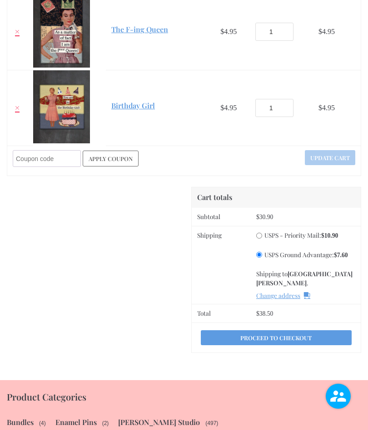
scroll to position [620, 0]
click at [279, 340] on link "Proceed to checkout" at bounding box center [276, 338] width 151 height 15
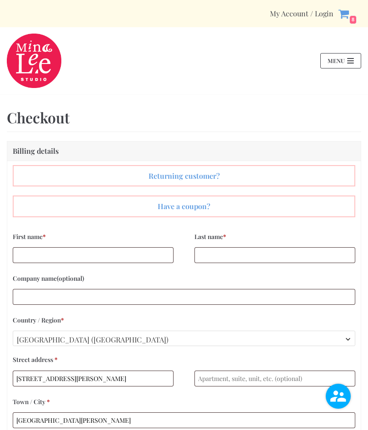
select select "OH"
click at [121, 372] on input "95 Bannock1 Shepherd Ln" at bounding box center [93, 379] width 161 height 16
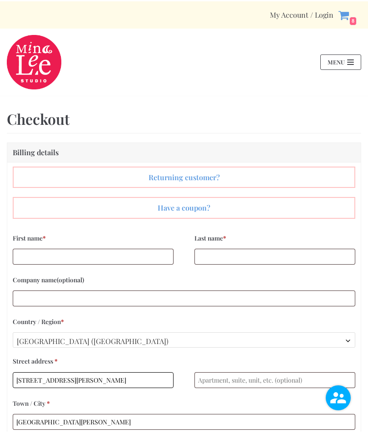
scroll to position [101, 0]
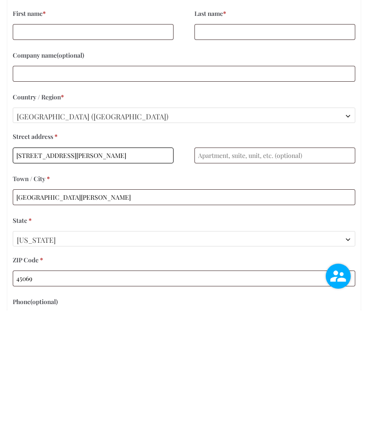
click at [113, 270] on input "95 Bannock1 Shepherd Ln" at bounding box center [93, 278] width 161 height 16
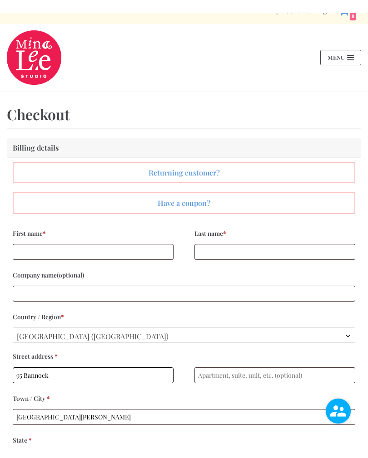
scroll to position [0, 0]
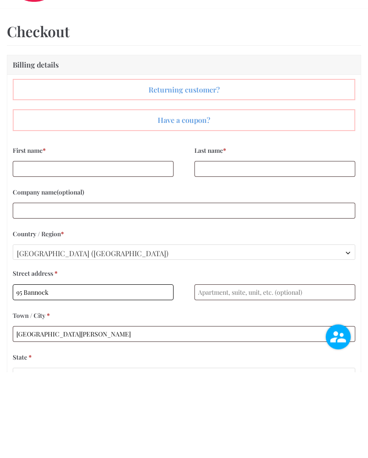
type input "95 Bannock"
click at [105, 247] on input "First name *" at bounding box center [93, 255] width 161 height 16
type input "Kelly"
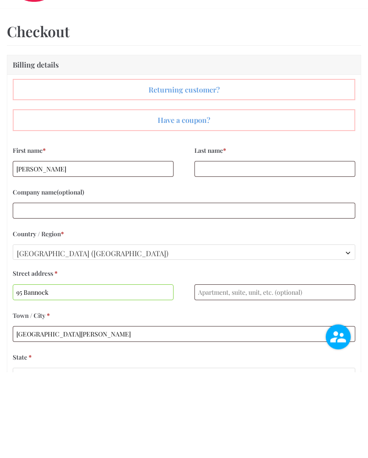
type input "Haynes"
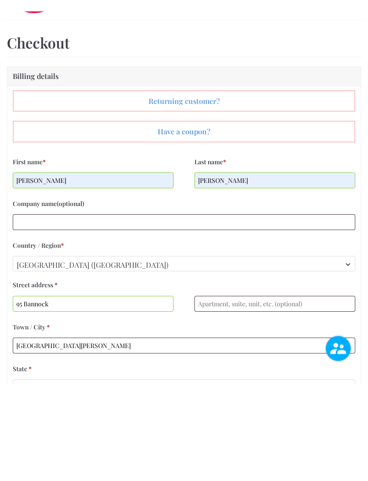
scroll to position [86, 0]
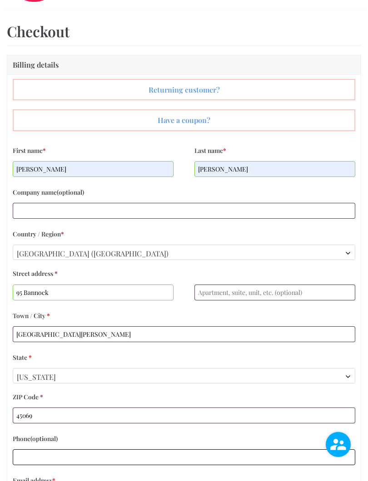
type input "15134064251"
type input "muffyhaynes@gmail.com"
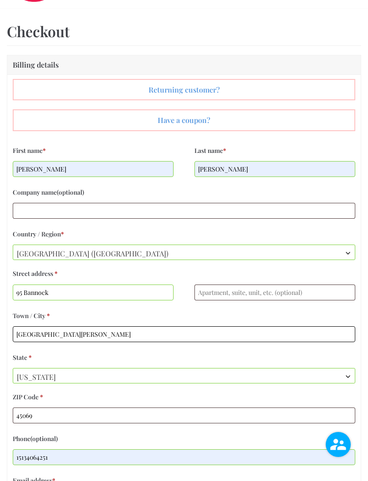
click at [108, 335] on input "West Chester" at bounding box center [184, 334] width 342 height 16
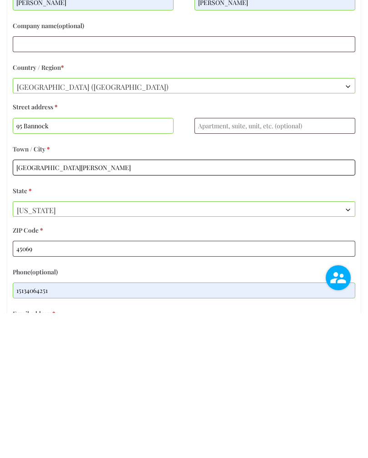
scroll to position [130, 0]
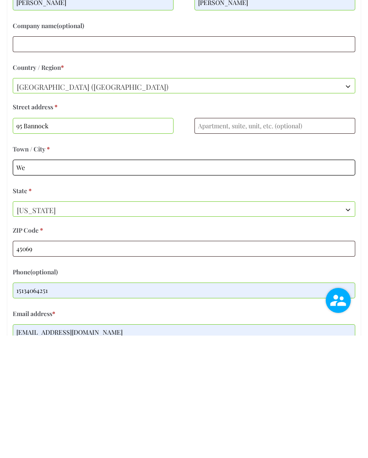
type input "W"
type input "Rare Purpose Enterprises"
type input "Maineville"
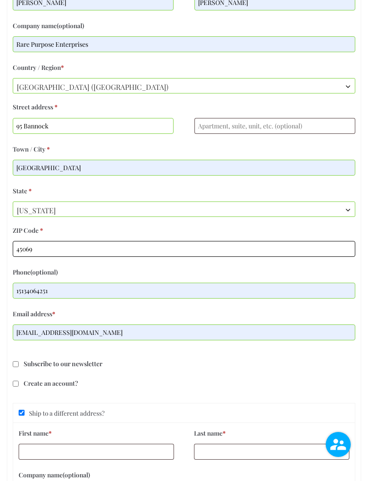
click at [96, 256] on input "45069" at bounding box center [184, 249] width 342 height 16
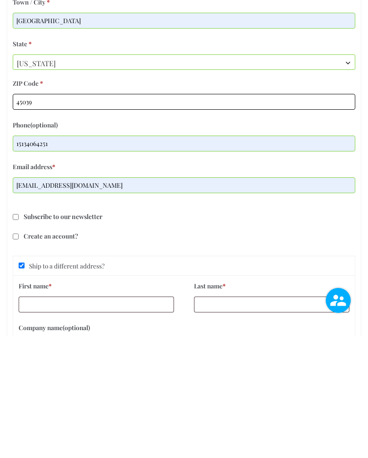
scroll to position [279, 0]
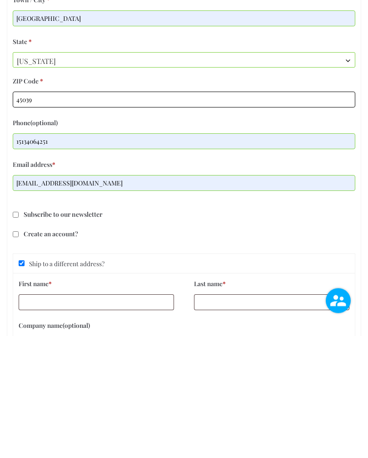
type input "45039"
click at [18, 334] on input "Subscribe to our newsletter" at bounding box center [16, 337] width 6 height 6
checkbox input "true"
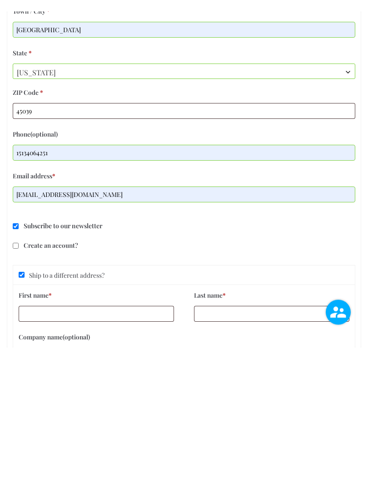
scroll to position [402, 0]
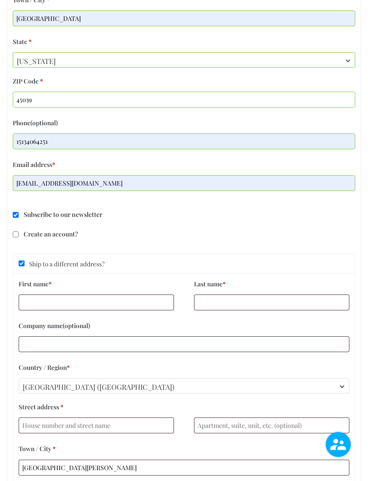
click at [17, 237] on input "Create an account?" at bounding box center [16, 234] width 6 height 6
checkbox input "true"
click at [69, 304] on input "First name *" at bounding box center [96, 302] width 155 height 16
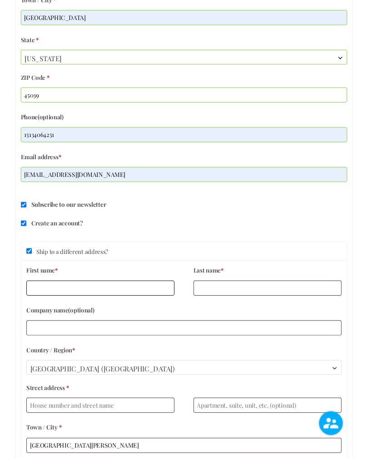
scroll to position [402, 0]
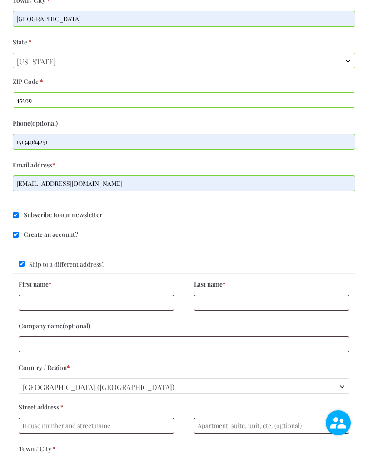
type input "Kelly"
type input "Haynes"
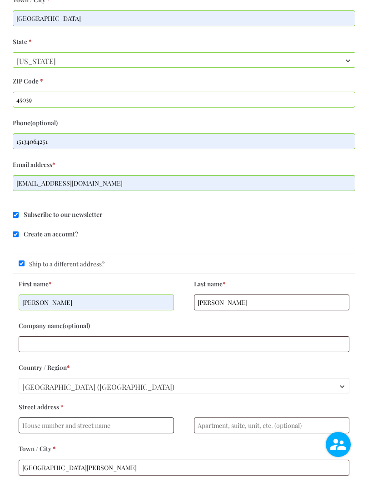
type input "1 Shepherd Ln"
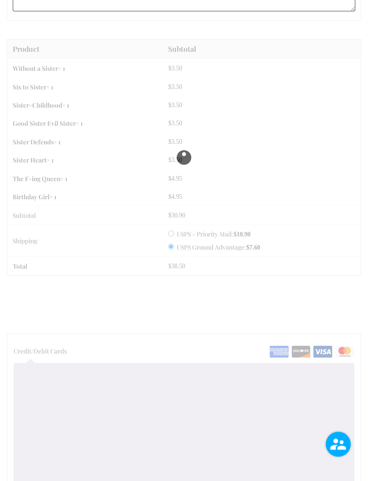
scroll to position [1008, 0]
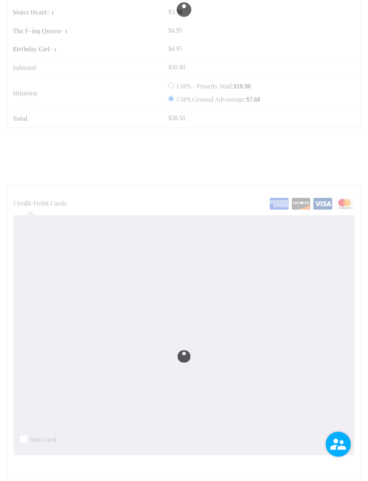
scroll to position [1150, 0]
click at [140, 329] on div "Checkout" at bounding box center [183, 356] width 353 height 340
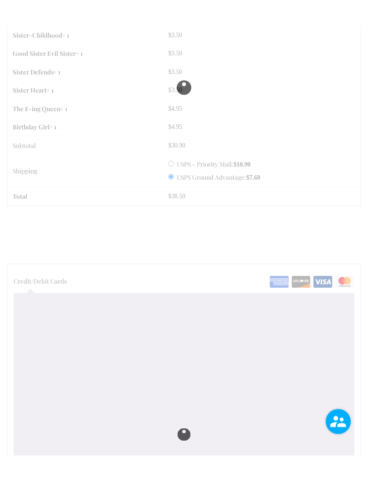
scroll to position [1098, 0]
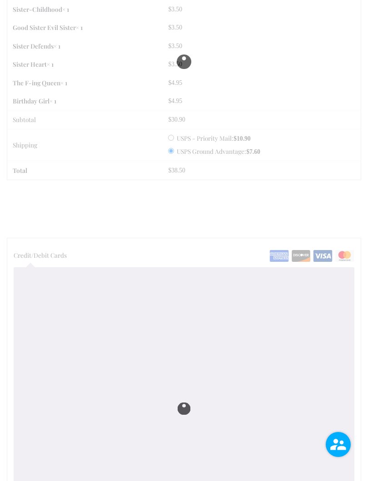
click at [44, 284] on div "Checkout" at bounding box center [183, 408] width 353 height 340
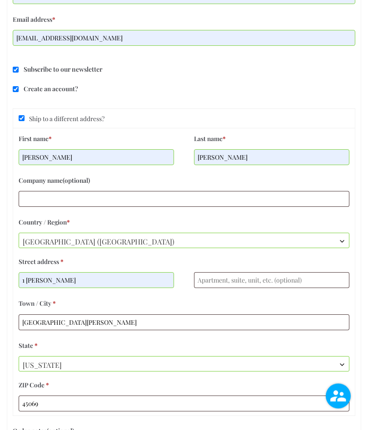
scroll to position [527, 0]
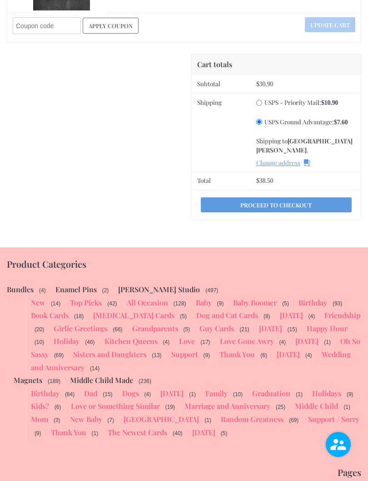
scroll to position [756, 0]
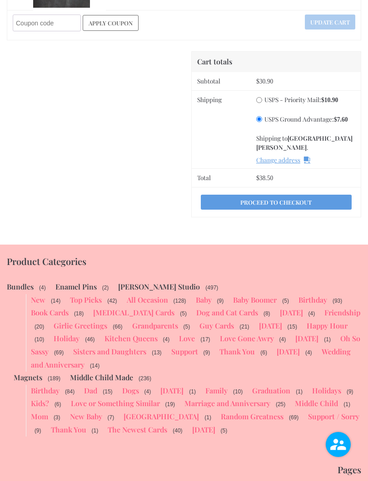
click at [311, 203] on link "Proceed to checkout" at bounding box center [276, 202] width 151 height 15
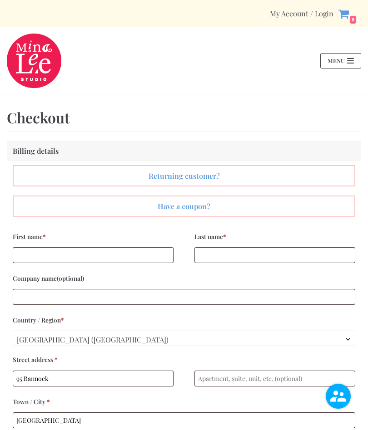
select select "OH"
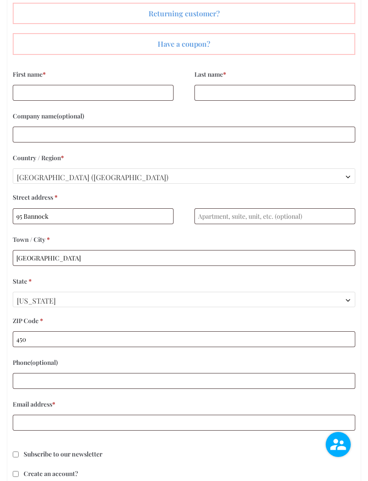
scroll to position [166, 0]
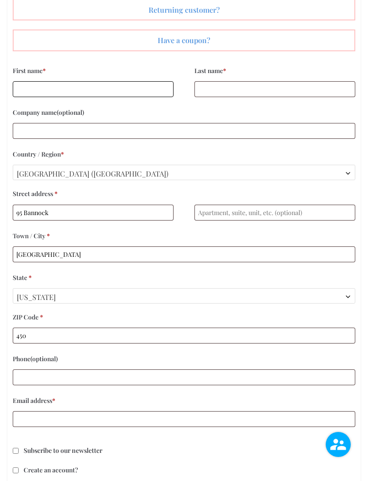
click at [36, 93] on input "First name *" at bounding box center [93, 89] width 161 height 16
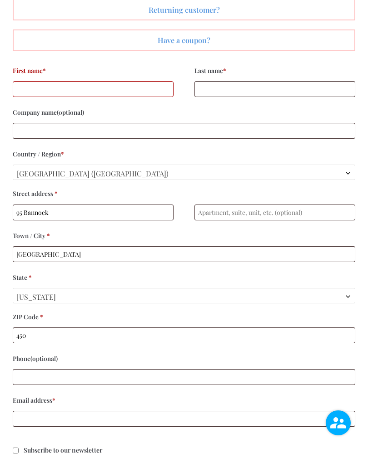
type input "[PERSON_NAME]"
type input "15134064251"
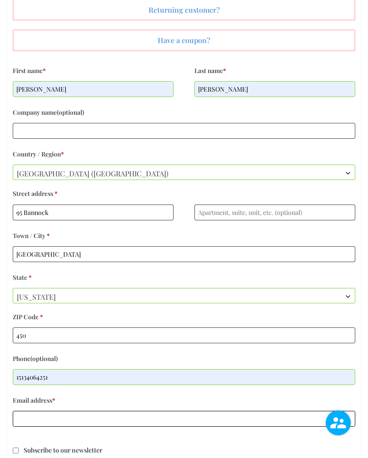
type input "[EMAIL_ADDRESS][DOMAIN_NAME]"
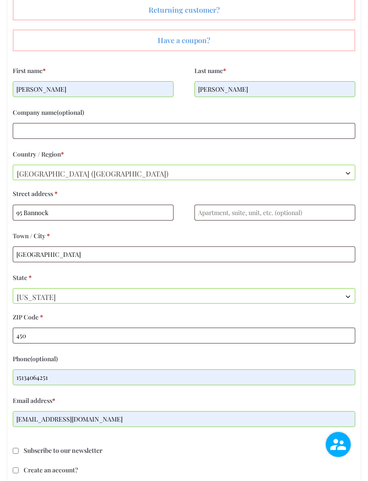
scroll to position [167, 0]
click at [39, 334] on input "450" at bounding box center [184, 335] width 342 height 16
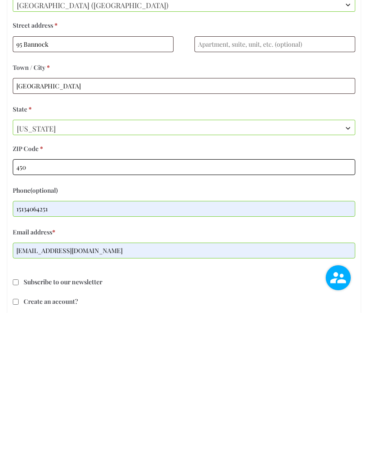
scroll to position [212, 0]
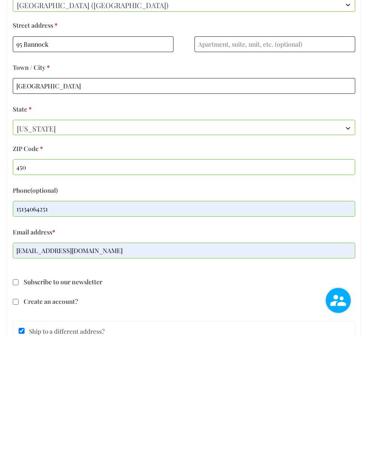
type input "Rare Purpose Enterprises"
type input "45039"
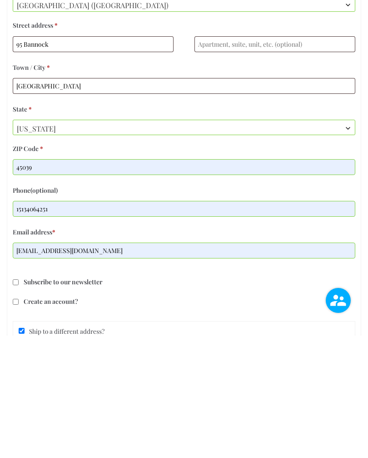
scroll to position [334, 0]
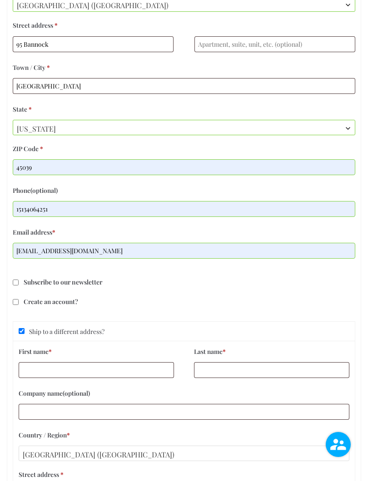
click at [19, 285] on input "Subscribe to our newsletter" at bounding box center [16, 282] width 6 height 6
checkbox input "true"
click at [19, 305] on input "Create an account?" at bounding box center [16, 302] width 6 height 6
checkbox input "true"
click at [30, 372] on input "First name *" at bounding box center [96, 370] width 155 height 16
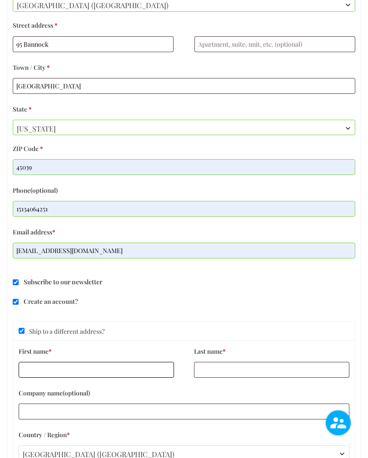
scroll to position [416, 0]
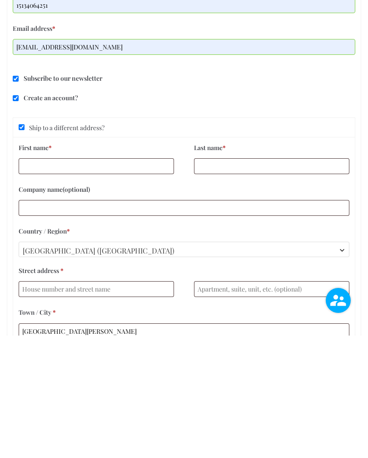
type input "[PERSON_NAME]"
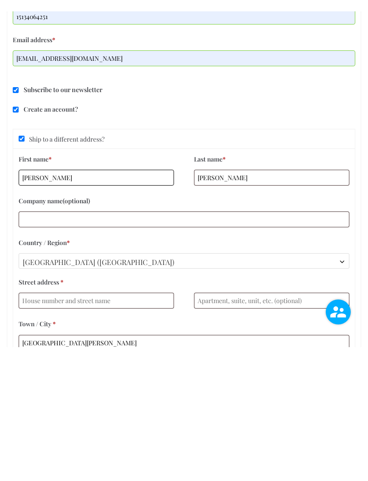
scroll to position [538, 0]
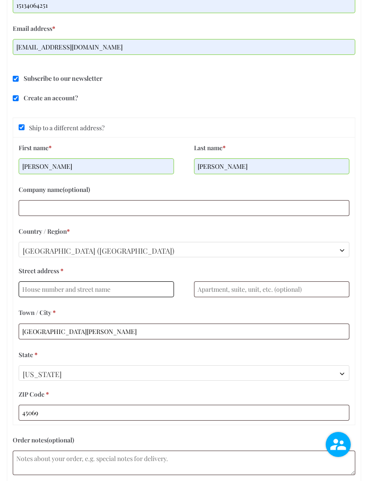
type input "1 [PERSON_NAME]"
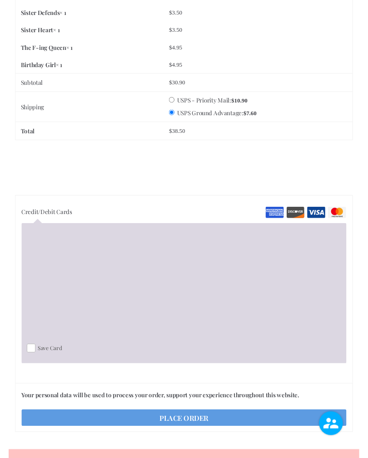
scroll to position [1151, 0]
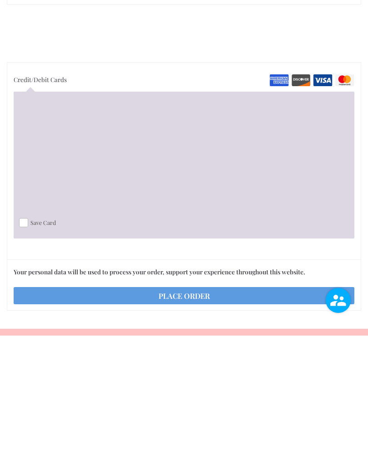
click at [27, 341] on span "Checkout" at bounding box center [23, 345] width 9 height 9
click at [27, 341] on input "Checkout" at bounding box center [23, 345] width 9 height 9
checkbox input "true"
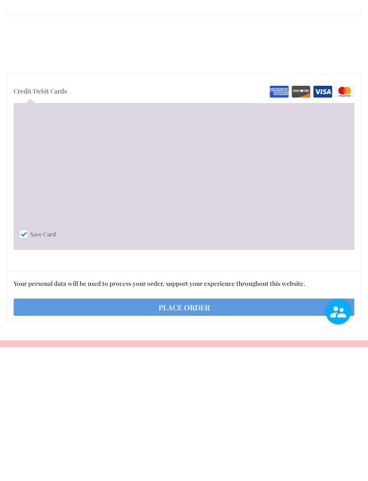
scroll to position [1274, 0]
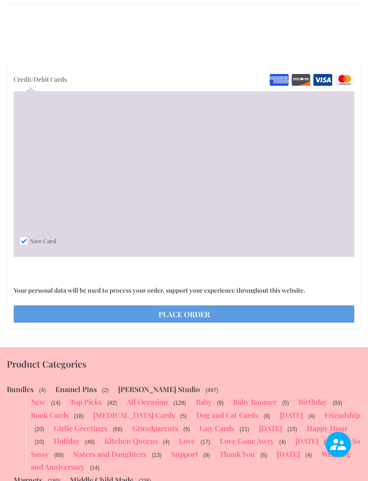
click at [202, 305] on button "Place order" at bounding box center [184, 313] width 341 height 17
